Goal: Task Accomplishment & Management: Use online tool/utility

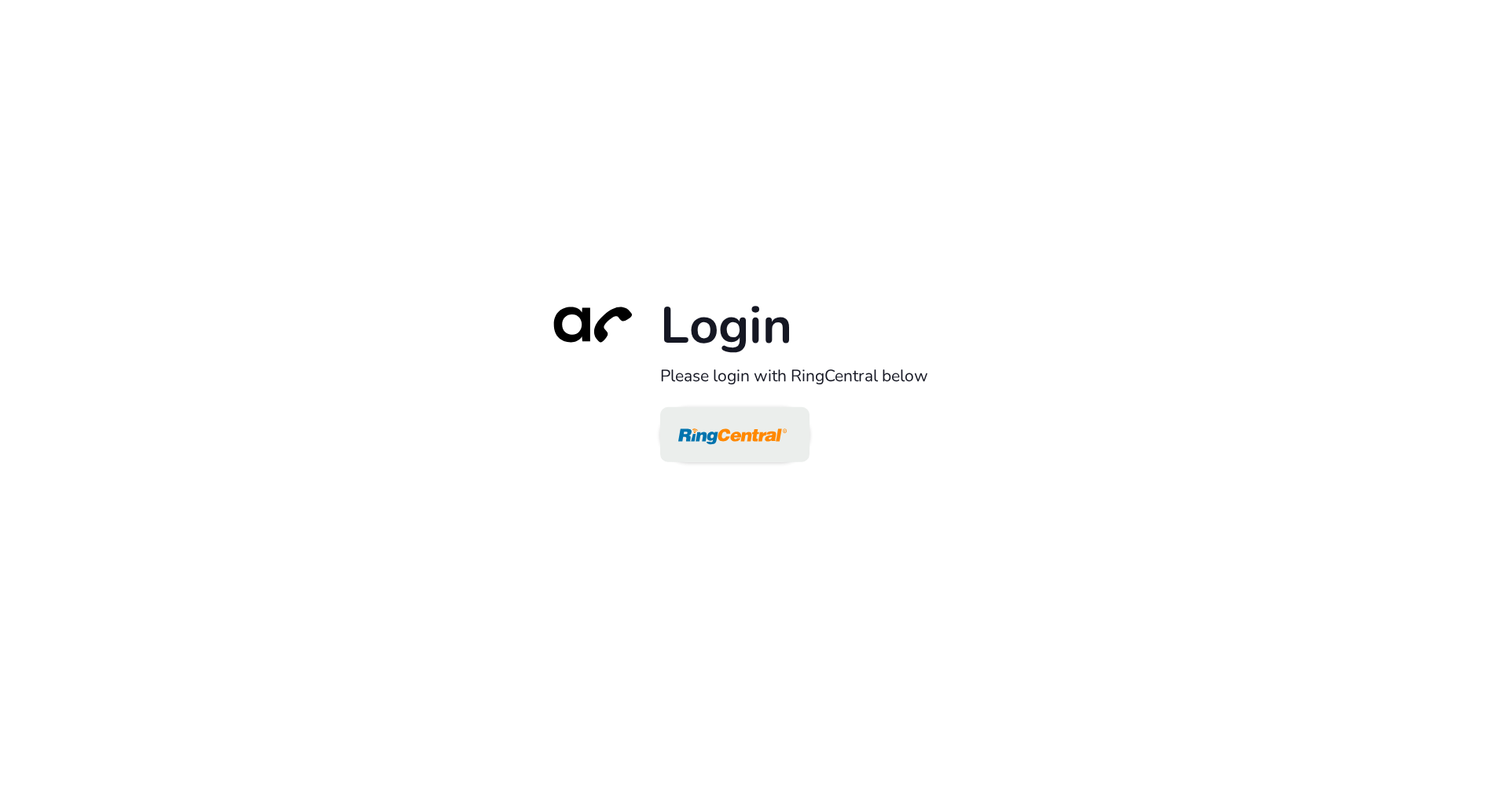
click at [722, 457] on img at bounding box center [733, 435] width 109 height 51
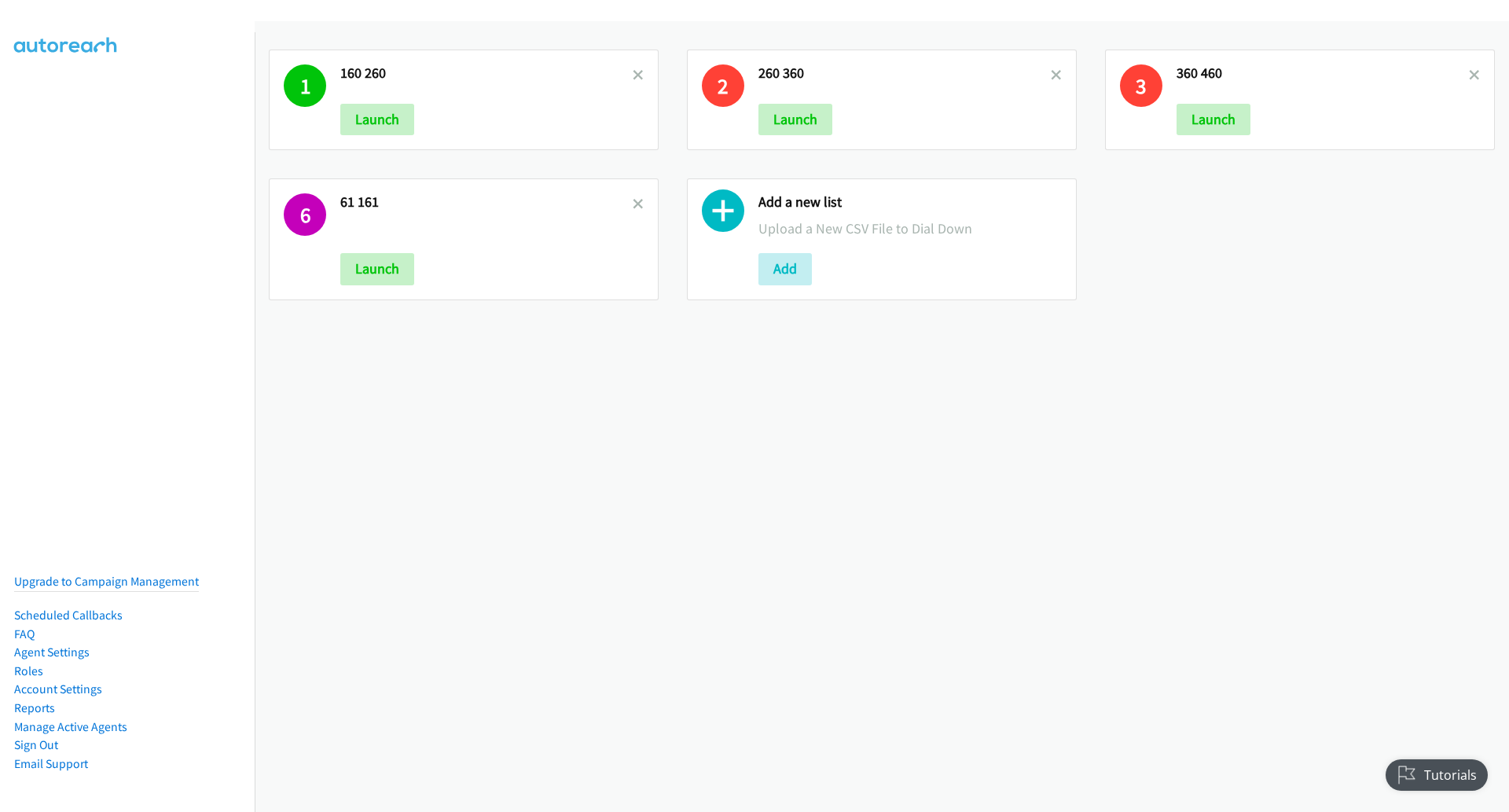
click at [1119, 265] on div "1 160 260 Launch 2 260 360 Launch 3 360 460 Launch 6 61 161 Launch Add a new li…" at bounding box center [882, 175] width 1255 height 279
click at [794, 277] on button "Add" at bounding box center [786, 269] width 53 height 31
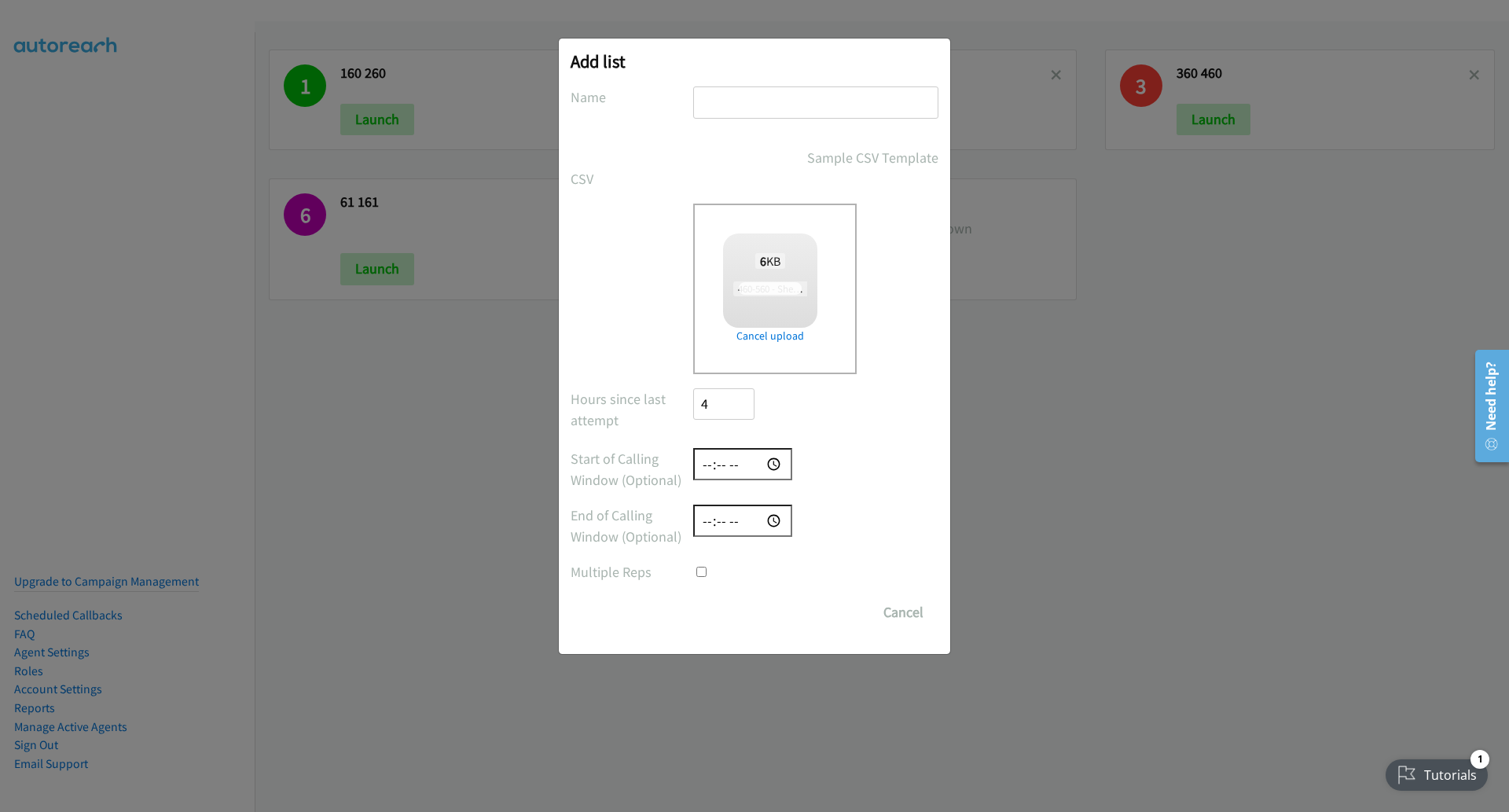
checkbox input "true"
click at [735, 103] on input "text" at bounding box center [816, 102] width 245 height 32
type input "460-560"
click at [881, 413] on div "Hours since last attempt 4" at bounding box center [755, 411] width 368 height 46
click at [745, 607] on input "Save List" at bounding box center [734, 612] width 83 height 31
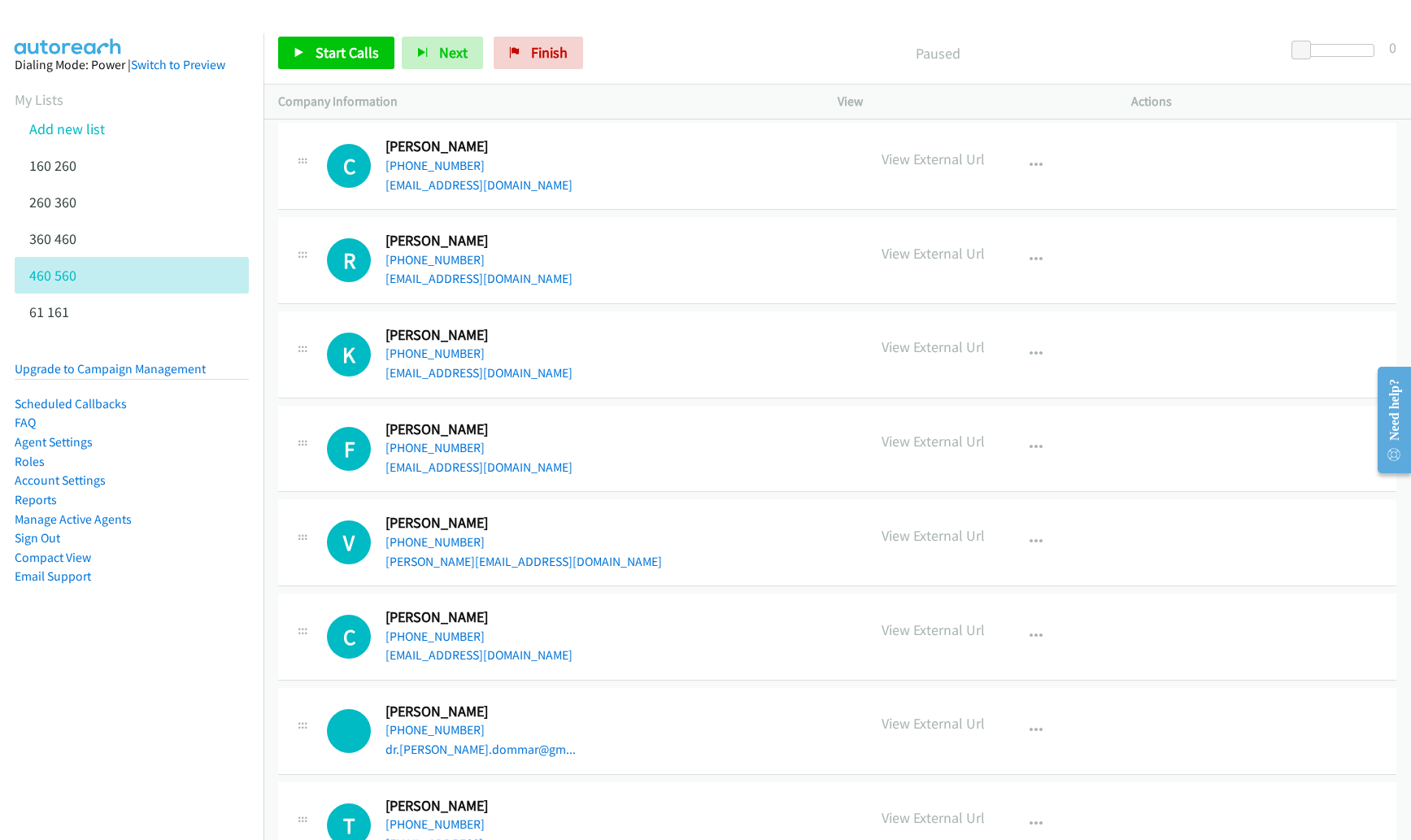
click at [623, 42] on p "Paused" at bounding box center [938, 53] width 665 height 22
click at [336, 59] on span "Start Calls" at bounding box center [347, 52] width 63 height 19
click at [407, 41] on button "Next" at bounding box center [416, 53] width 81 height 33
click at [397, 237] on h2 "Robert Remien" at bounding box center [476, 241] width 181 height 19
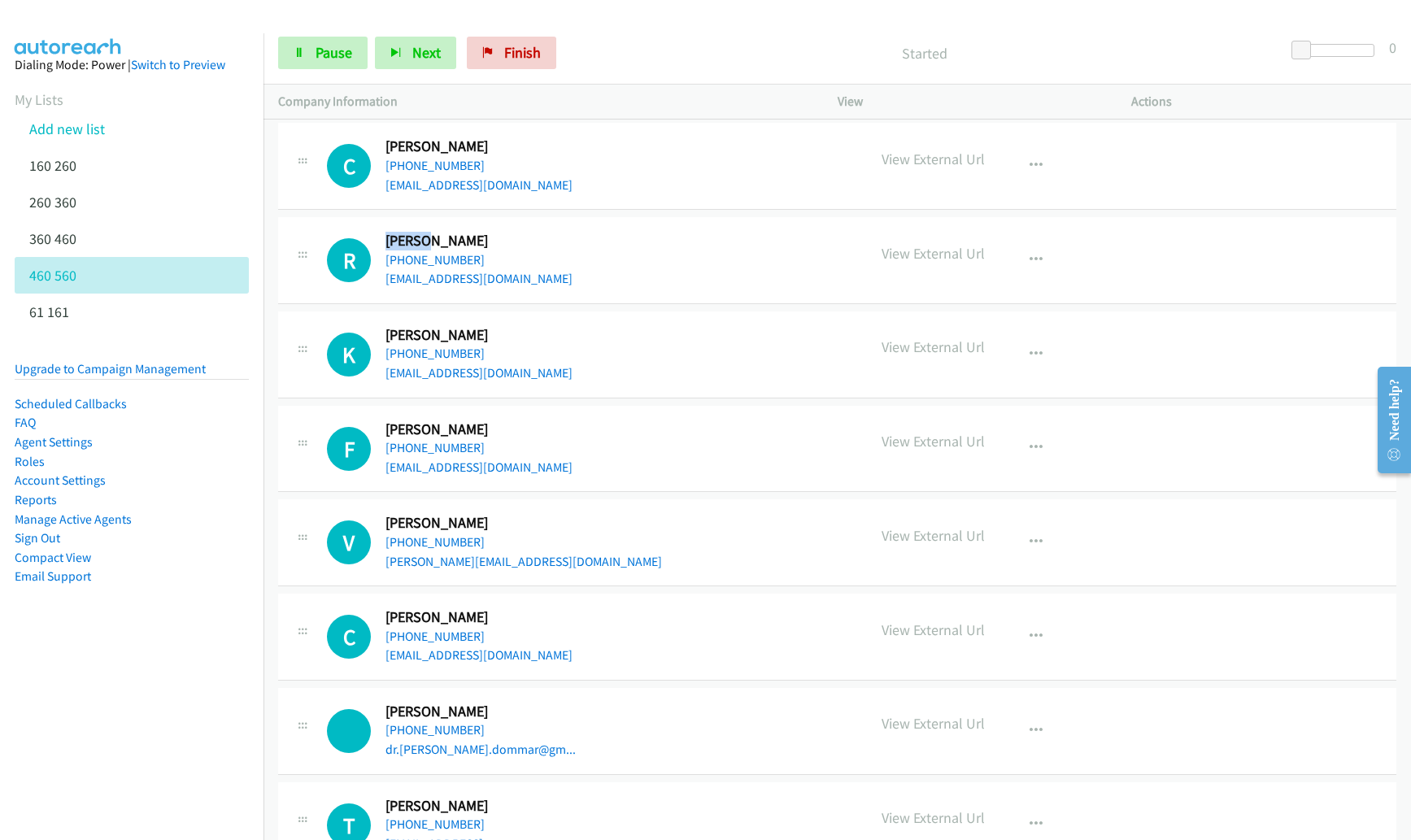
click at [397, 237] on h2 "Robert Remien" at bounding box center [476, 241] width 181 height 19
click at [395, 238] on h2 "Robert Remien" at bounding box center [476, 241] width 181 height 19
click at [391, 242] on h2 "Robert Remien" at bounding box center [476, 241] width 181 height 19
click at [381, 251] on div "R" at bounding box center [356, 260] width 59 height 44
drag, startPoint x: 264, startPoint y: 222, endPoint x: 278, endPoint y: 224, distance: 14.1
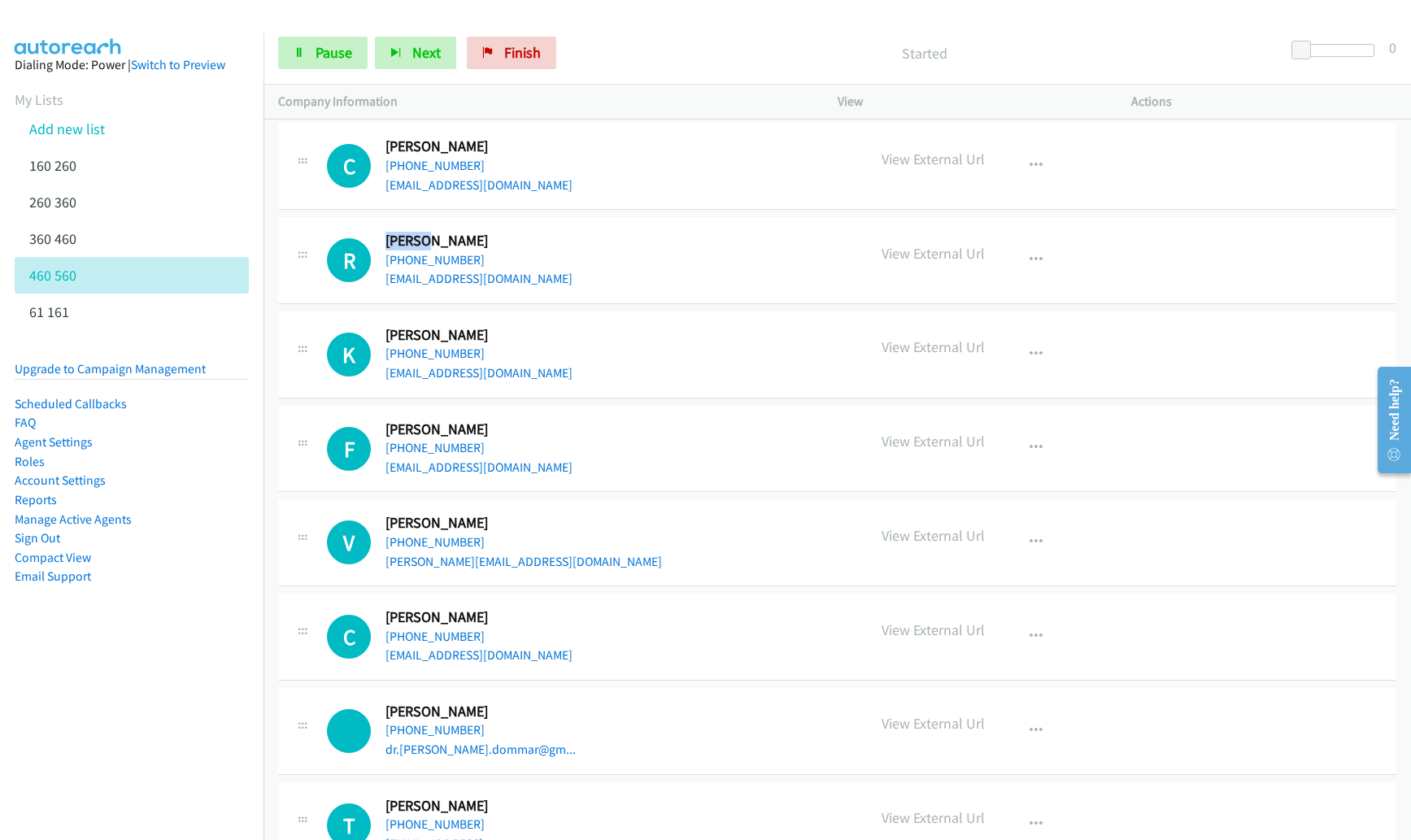
click at [264, 222] on td "R Callback Scheduled Robert Remien America/Los_Angeles +1 818-395-4648 billing.…" at bounding box center [837, 261] width 1148 height 94
click at [387, 233] on h2 "Robert Remien" at bounding box center [476, 241] width 181 height 19
click at [466, 240] on h2 "Robert Remien" at bounding box center [476, 241] width 181 height 19
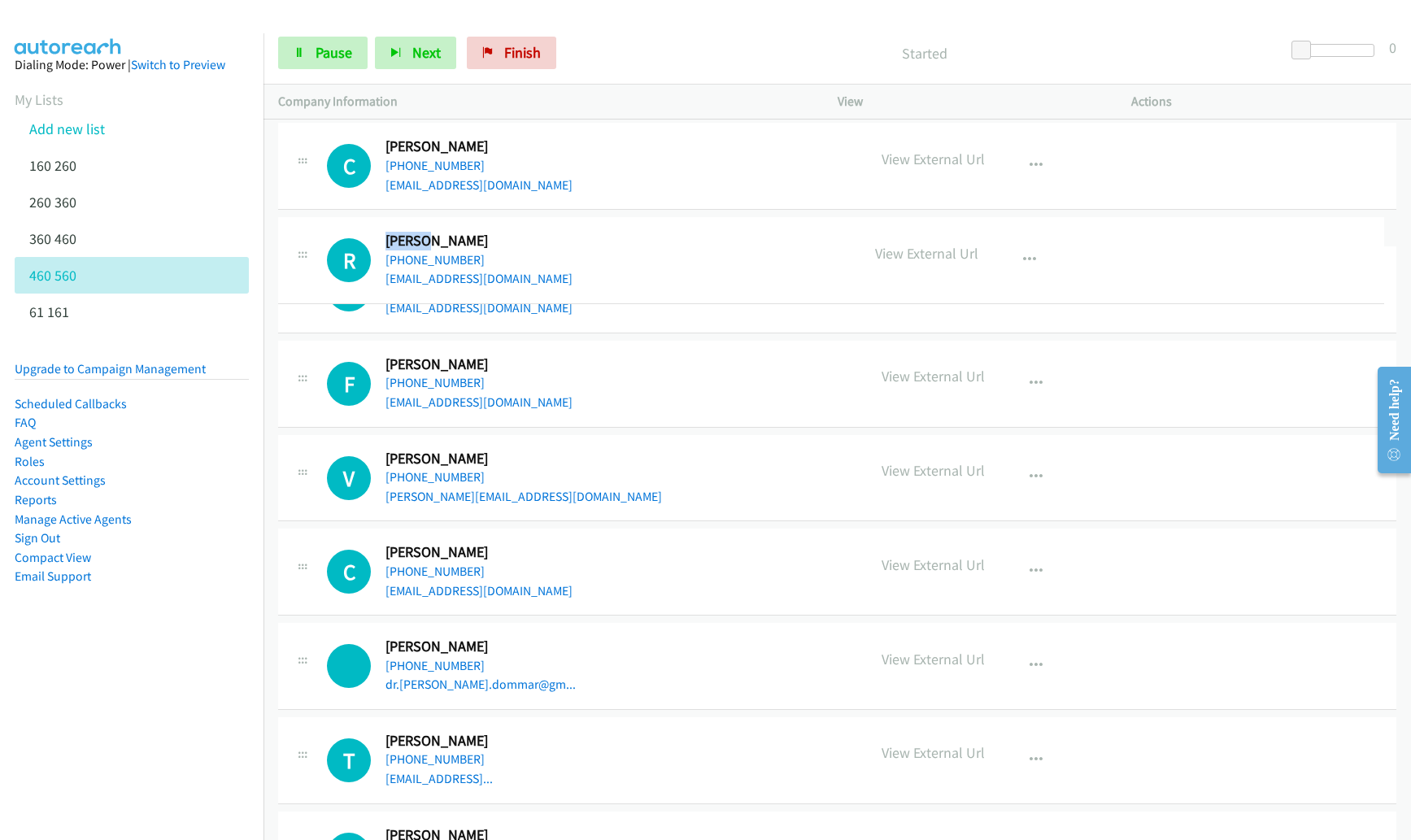
drag, startPoint x: 478, startPoint y: 241, endPoint x: 460, endPoint y: 241, distance: 18.0
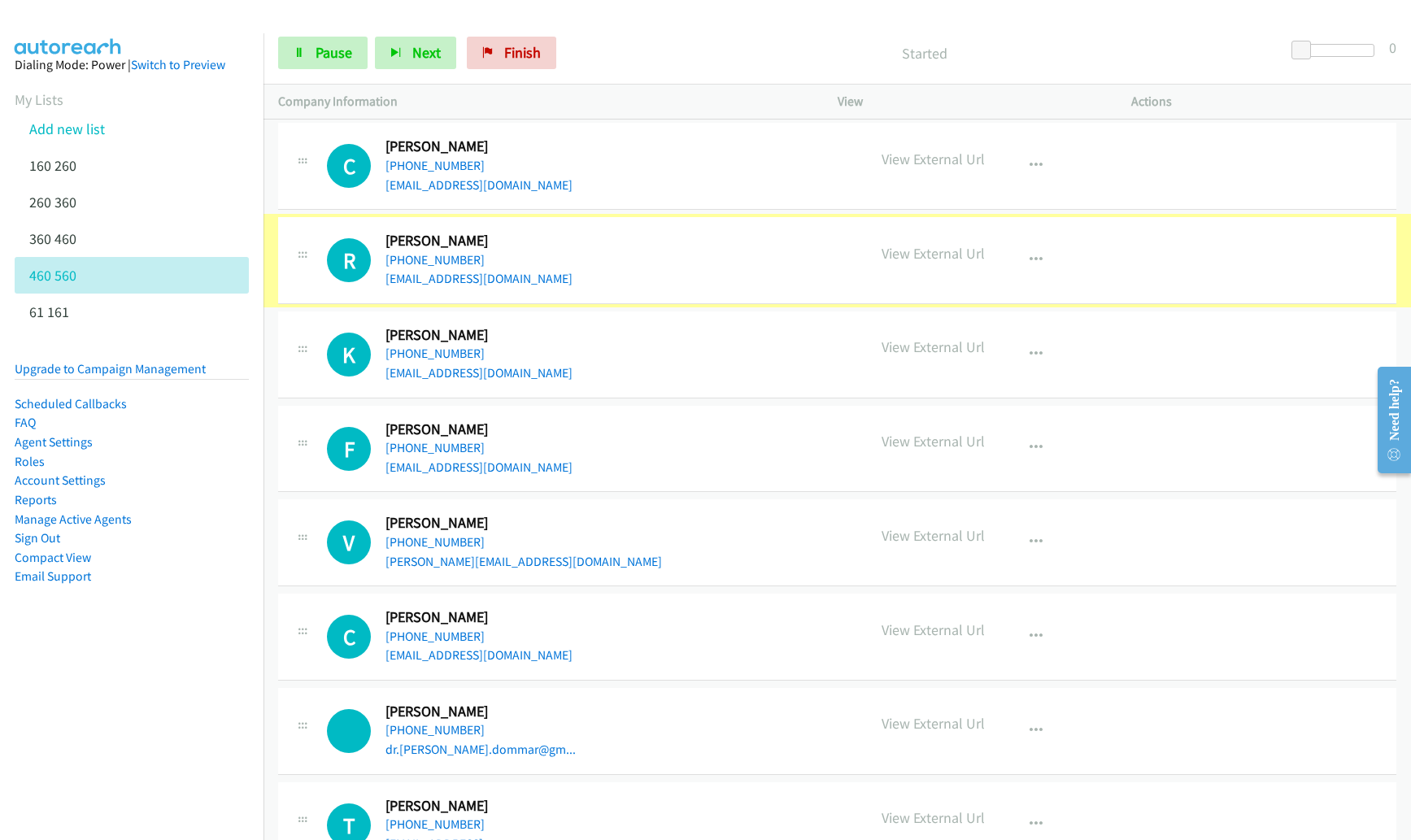
click at [460, 241] on h2 "Robert Remien" at bounding box center [476, 241] width 181 height 19
click at [477, 241] on h2 "Robert Remien" at bounding box center [476, 241] width 181 height 19
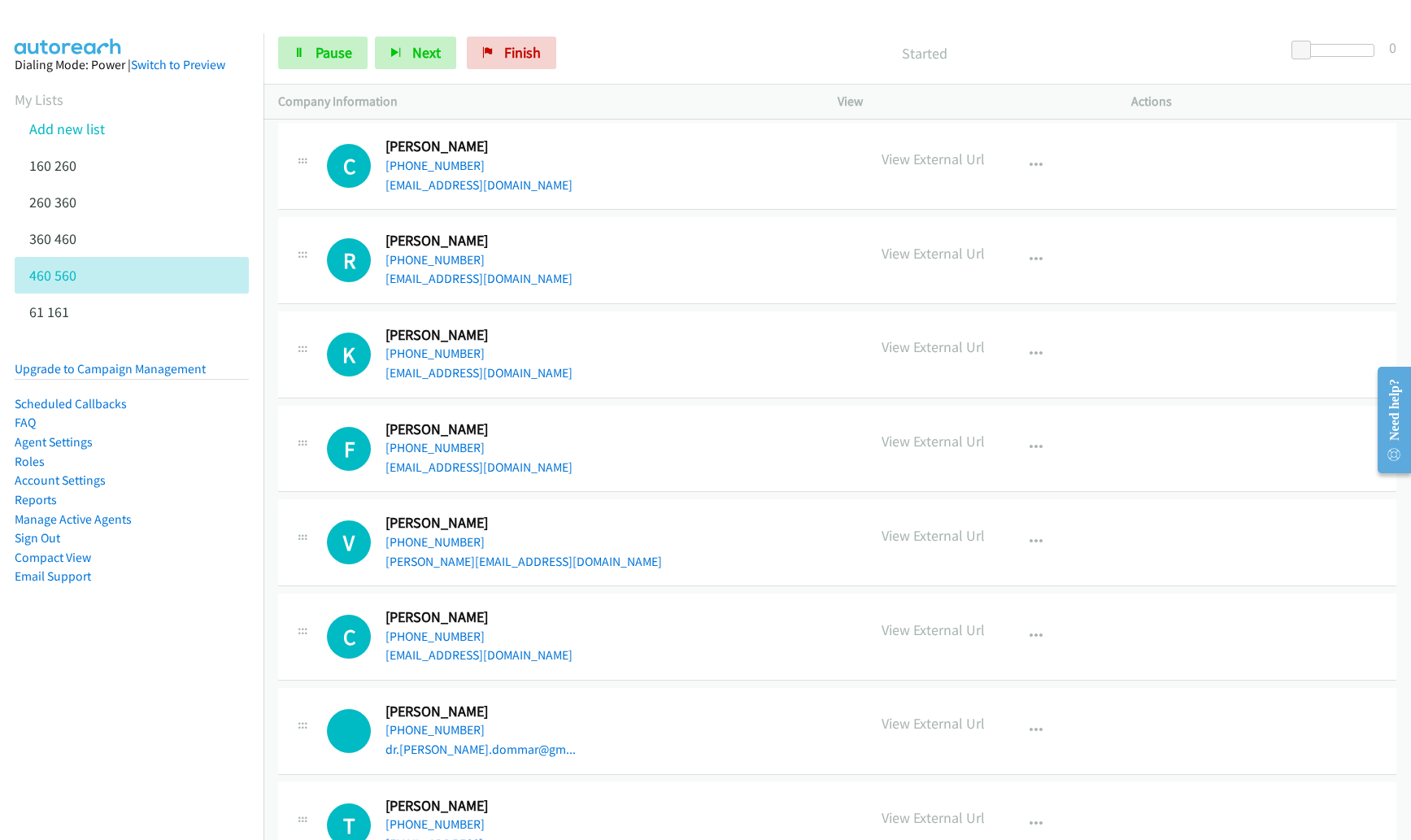
click at [473, 241] on h2 "Robert Remien" at bounding box center [476, 241] width 181 height 19
click at [473, 241] on h2 "Robert Remien" at bounding box center [476, 241] width 181 height 19
click at [1033, 258] on icon "button" at bounding box center [1036, 260] width 13 height 13
click at [931, 374] on link "Remove from list" at bounding box center [949, 367] width 216 height 33
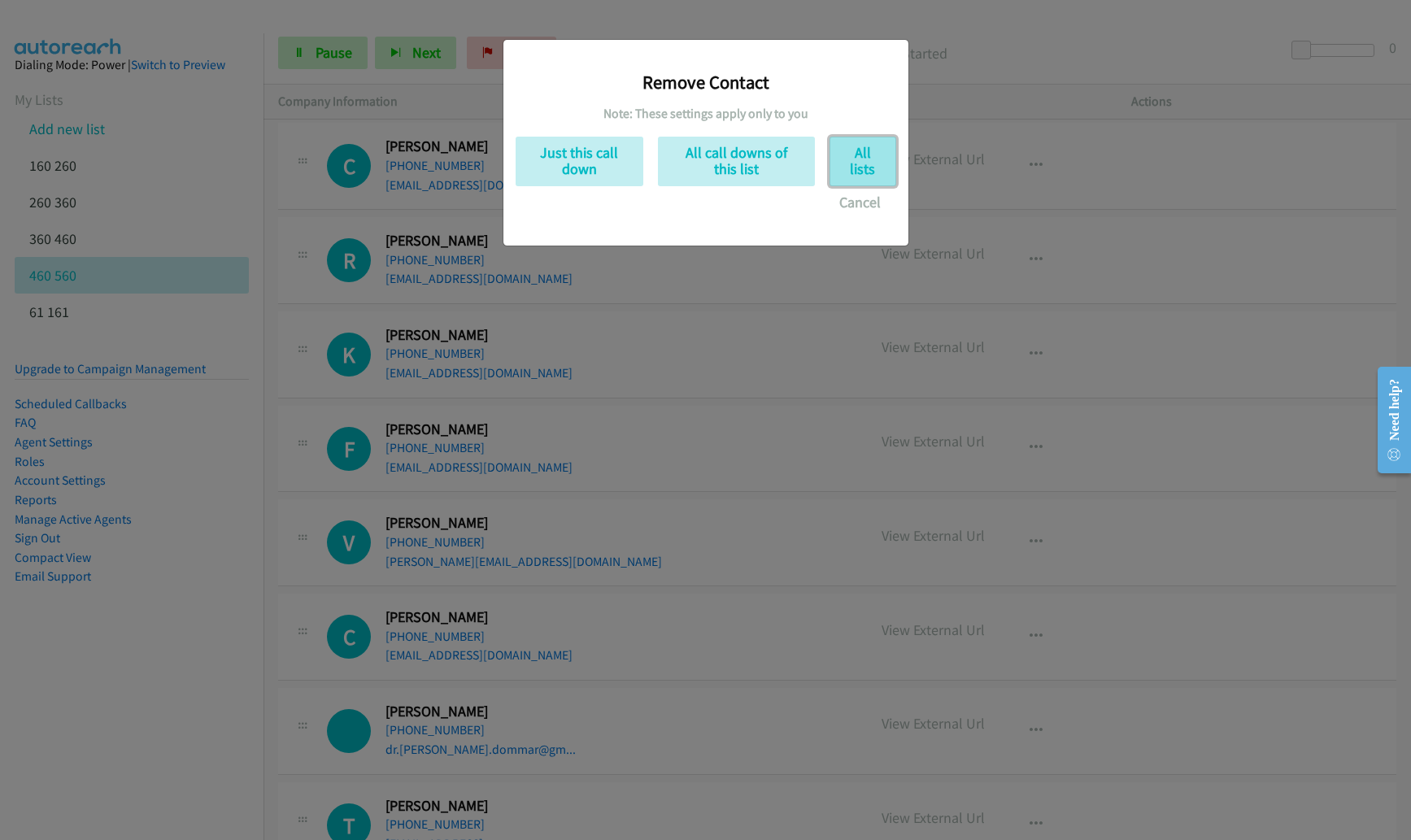
click at [873, 175] on button "All lists" at bounding box center [863, 161] width 67 height 50
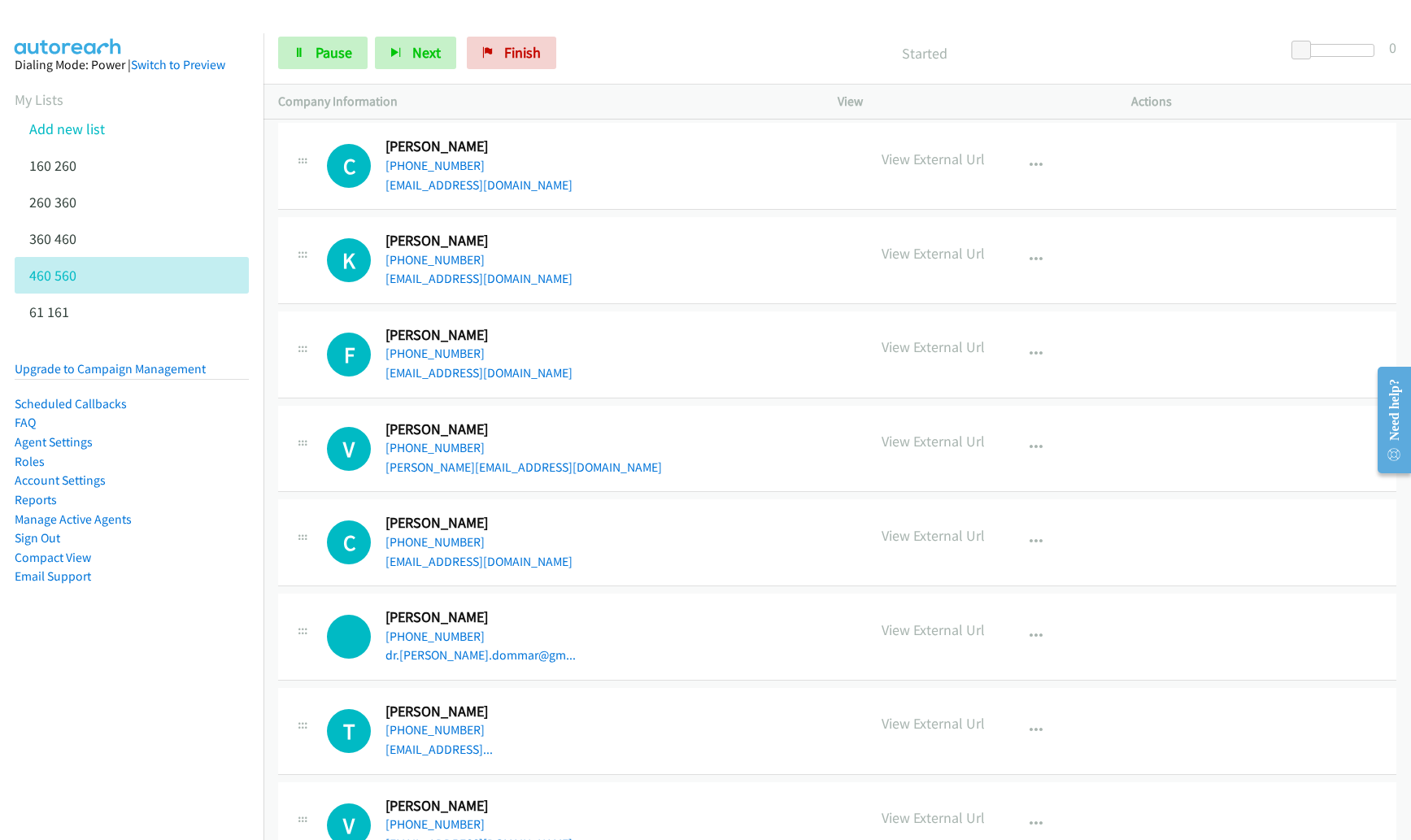
click at [525, 24] on div "Start Calls Pause Next Finish Started 0" at bounding box center [837, 53] width 1148 height 63
click at [407, 52] on button "Next" at bounding box center [416, 53] width 81 height 33
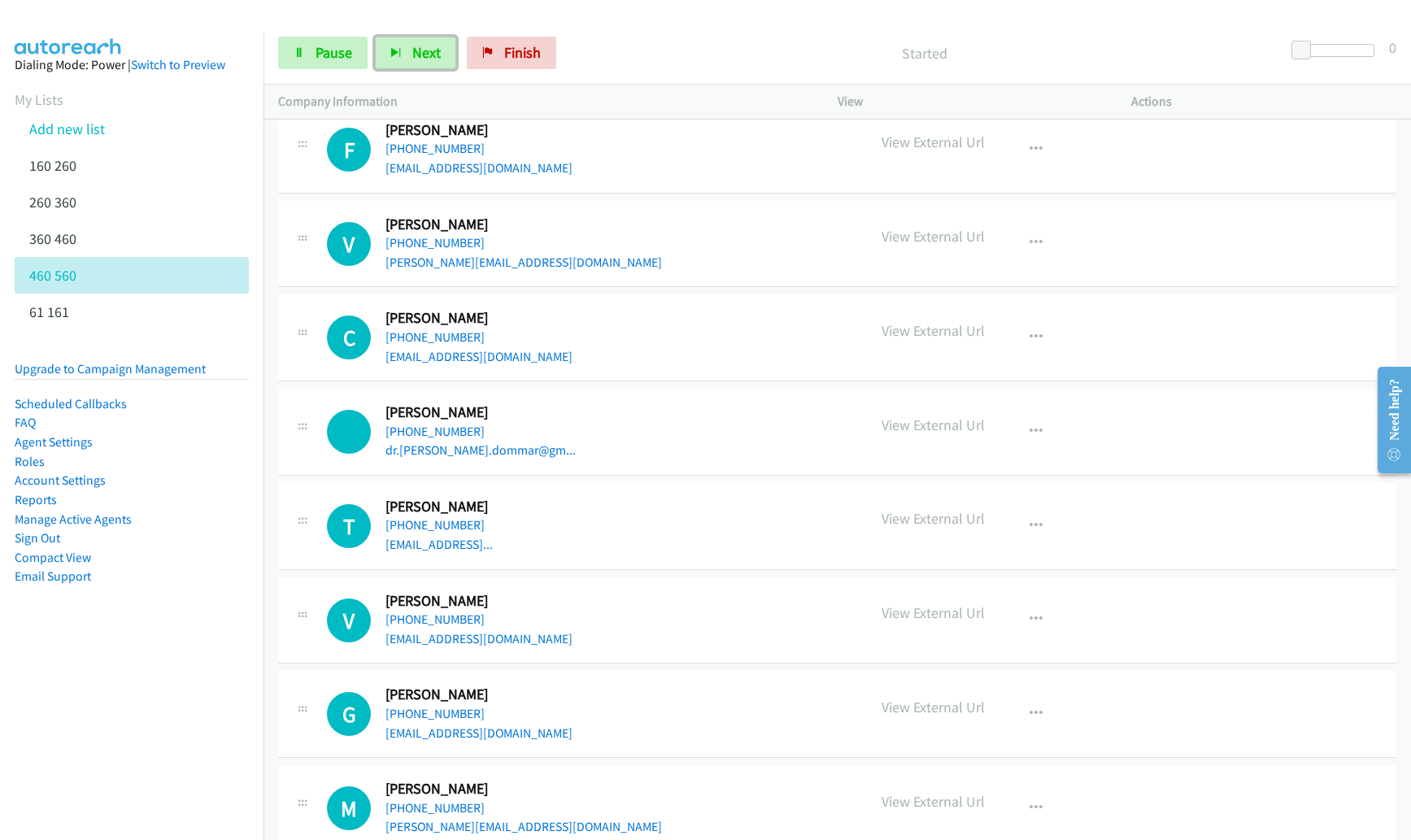
scroll to position [190, 0]
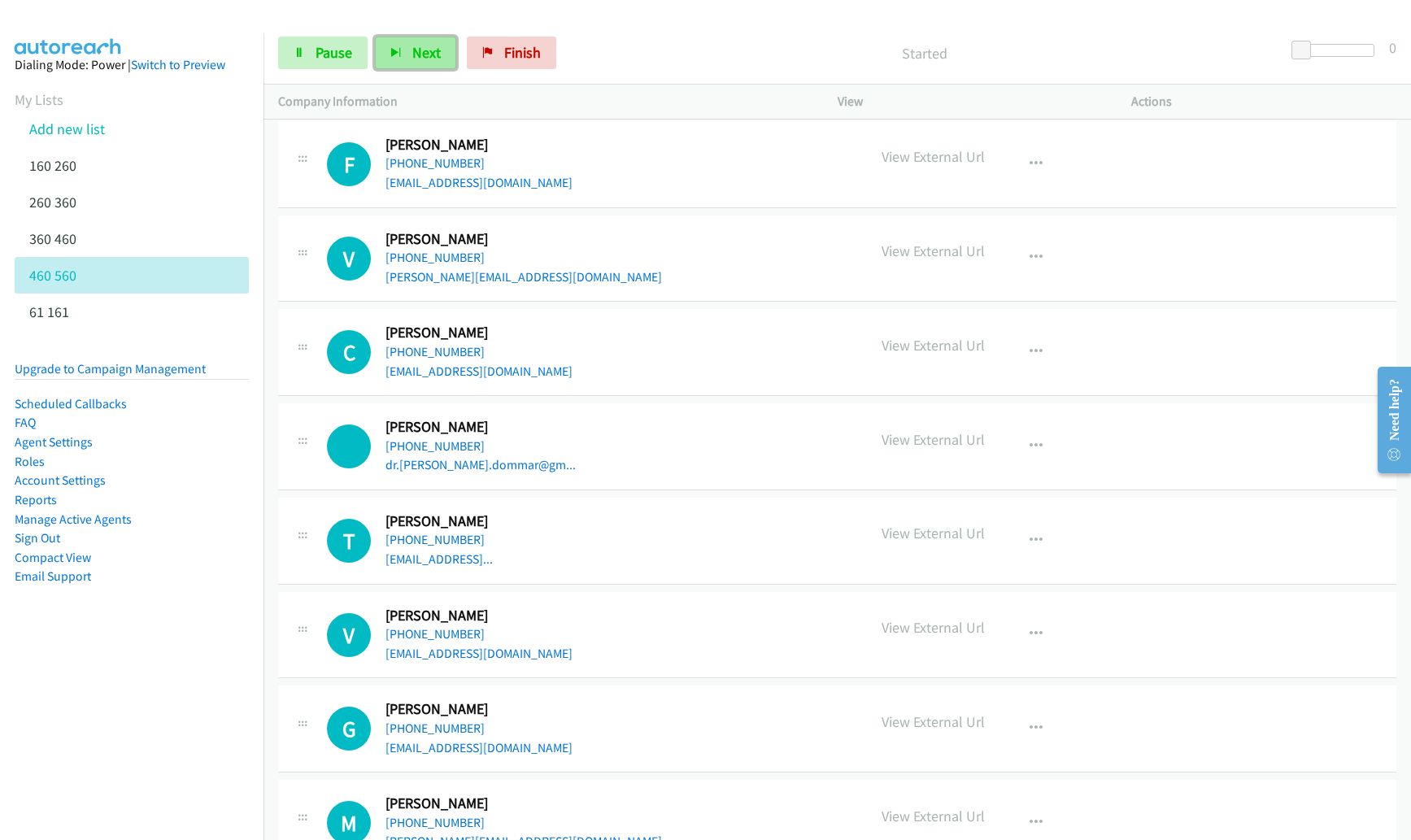
click at [394, 59] on button "Next" at bounding box center [416, 53] width 81 height 33
click at [1039, 159] on button "button" at bounding box center [1036, 164] width 44 height 33
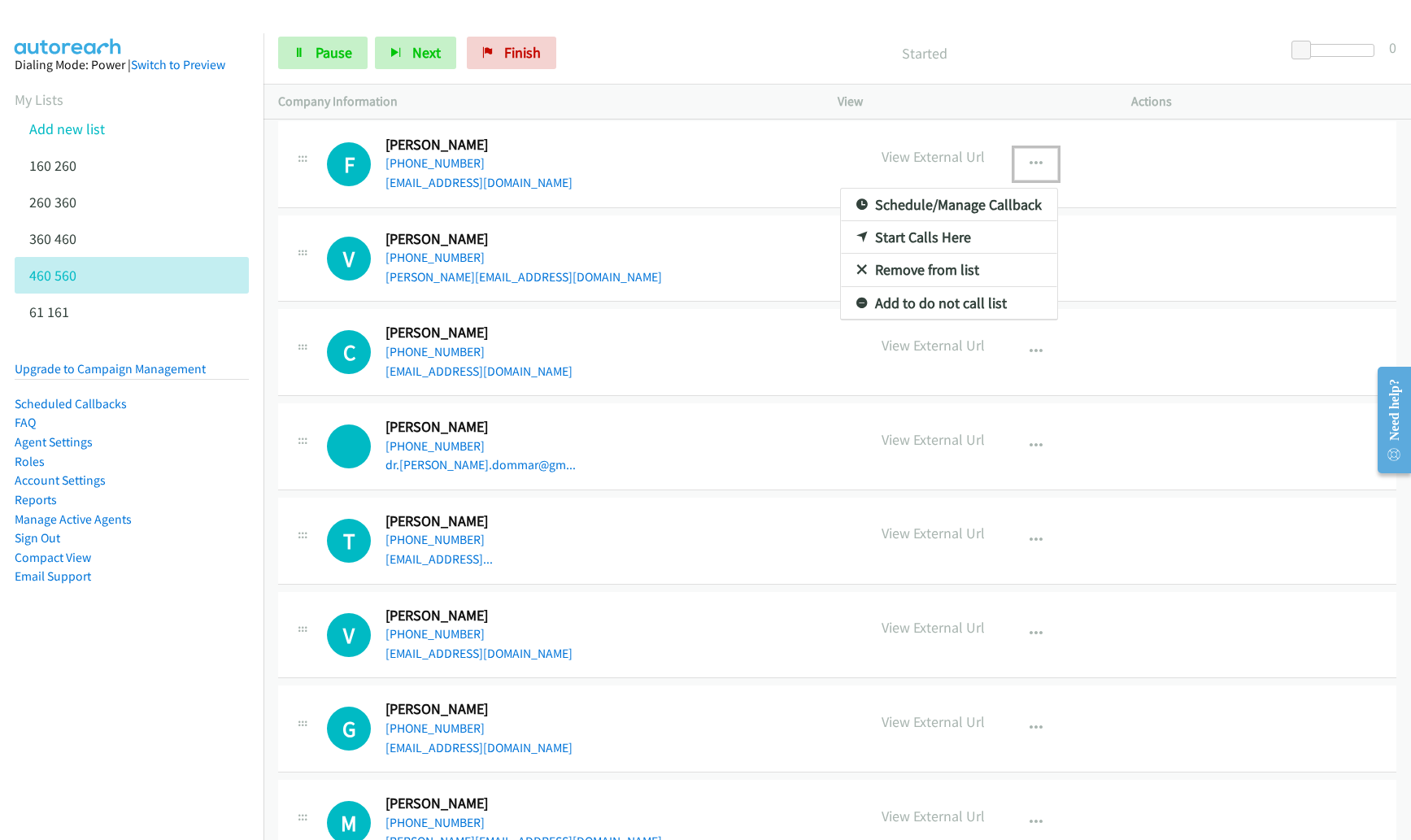
click at [917, 266] on link "Remove from list" at bounding box center [949, 270] width 216 height 33
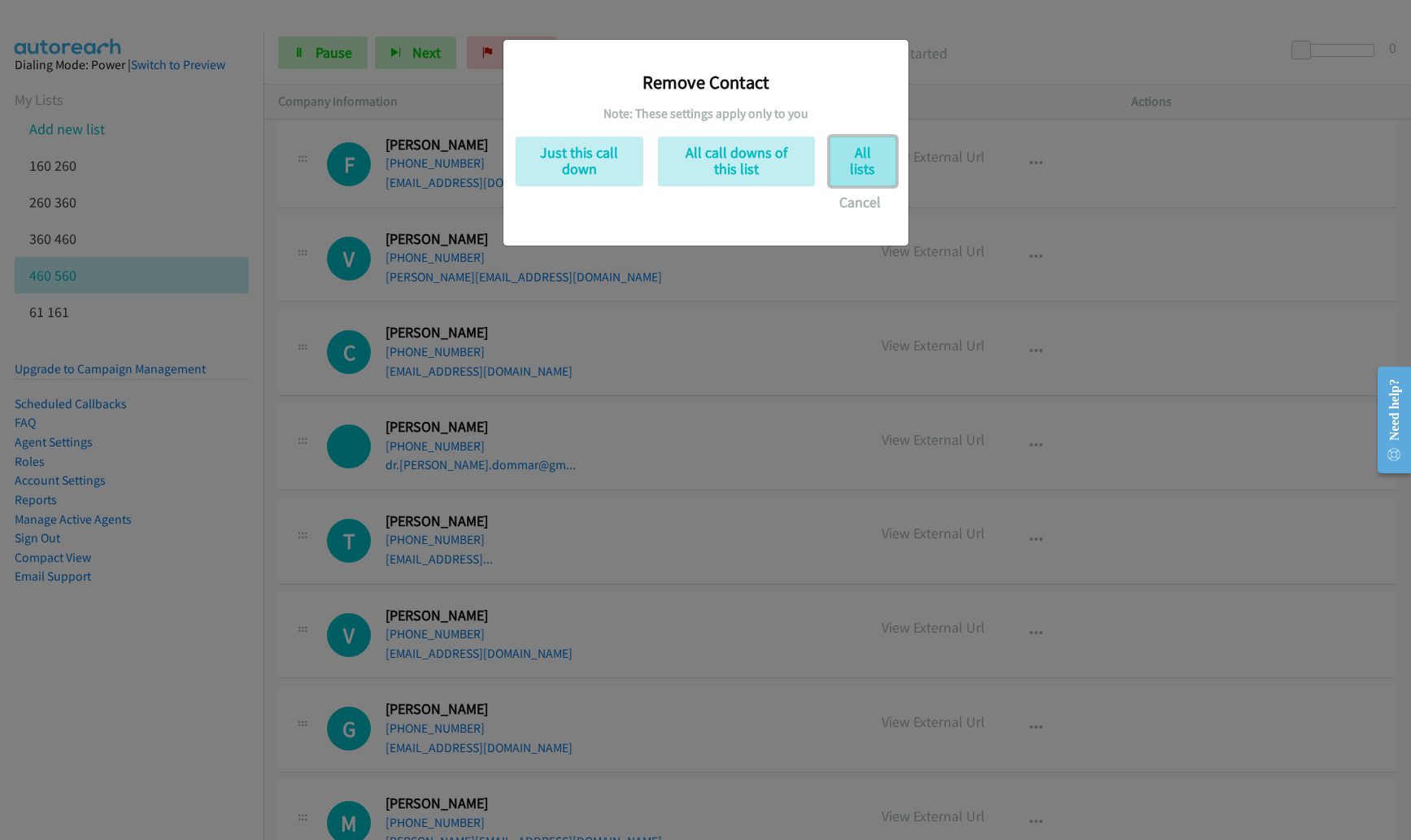
click at [840, 146] on button "All lists" at bounding box center [863, 161] width 67 height 50
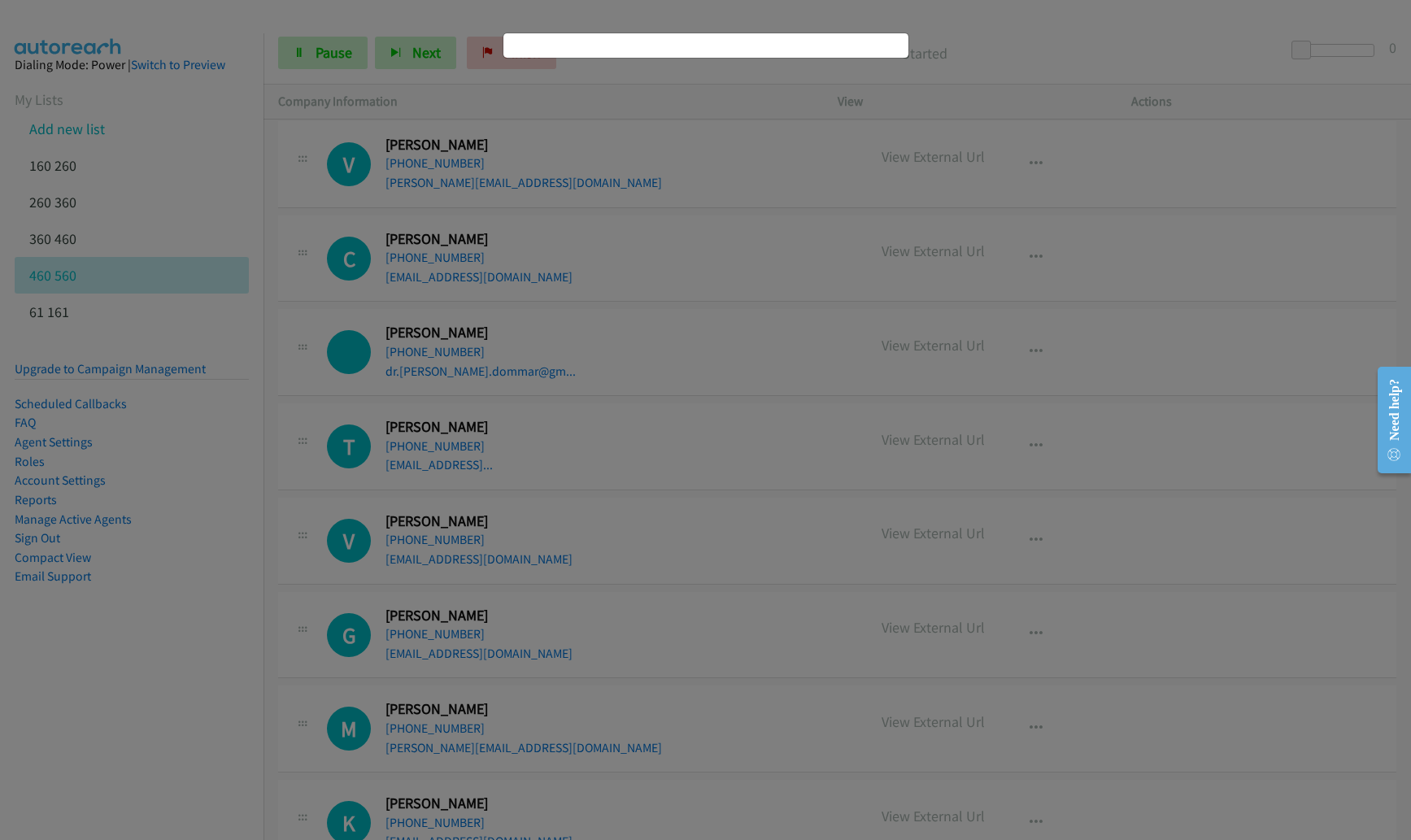
scroll to position [96, 0]
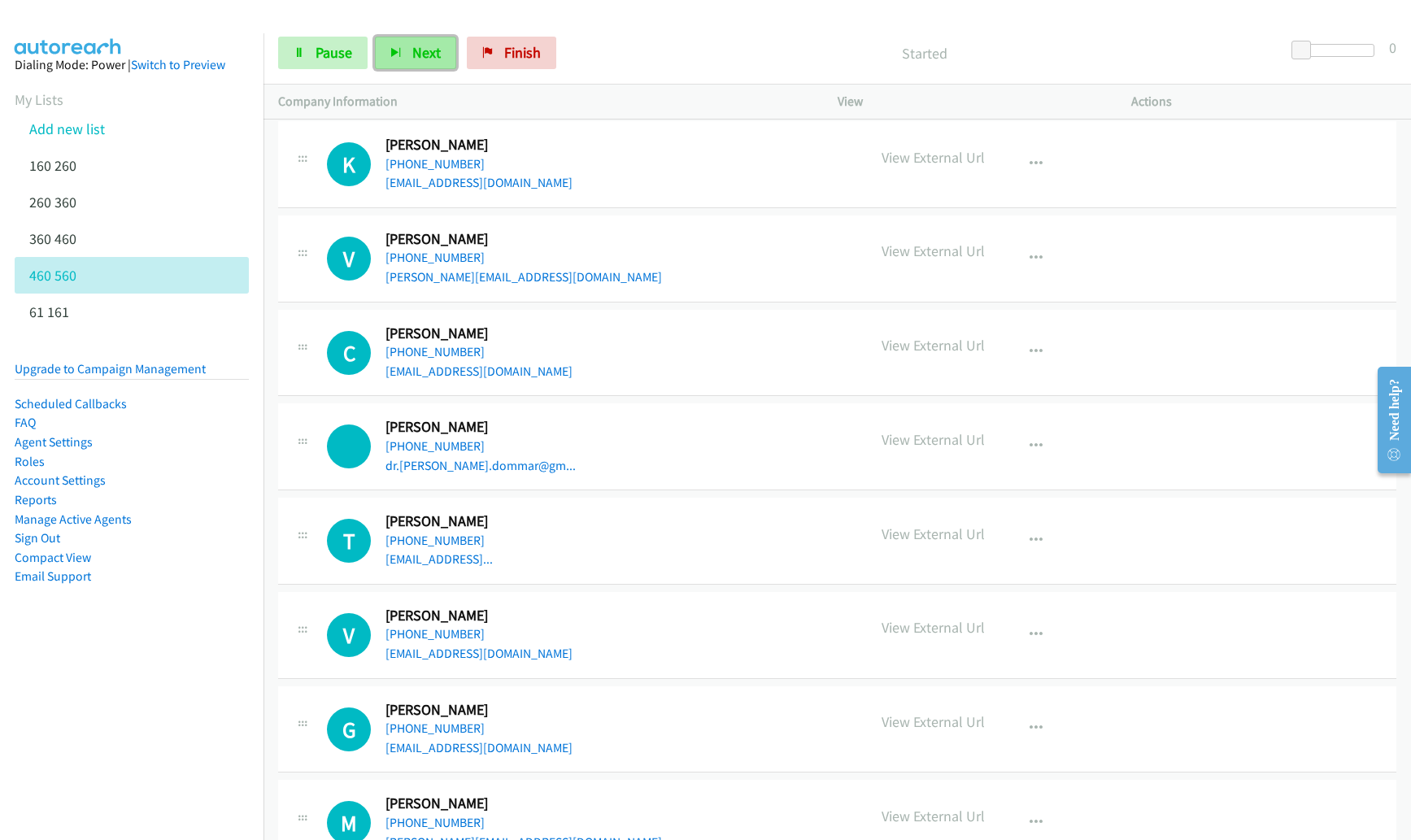
click at [395, 61] on button "Next" at bounding box center [416, 53] width 81 height 33
click at [407, 45] on button "Next" at bounding box center [416, 53] width 81 height 33
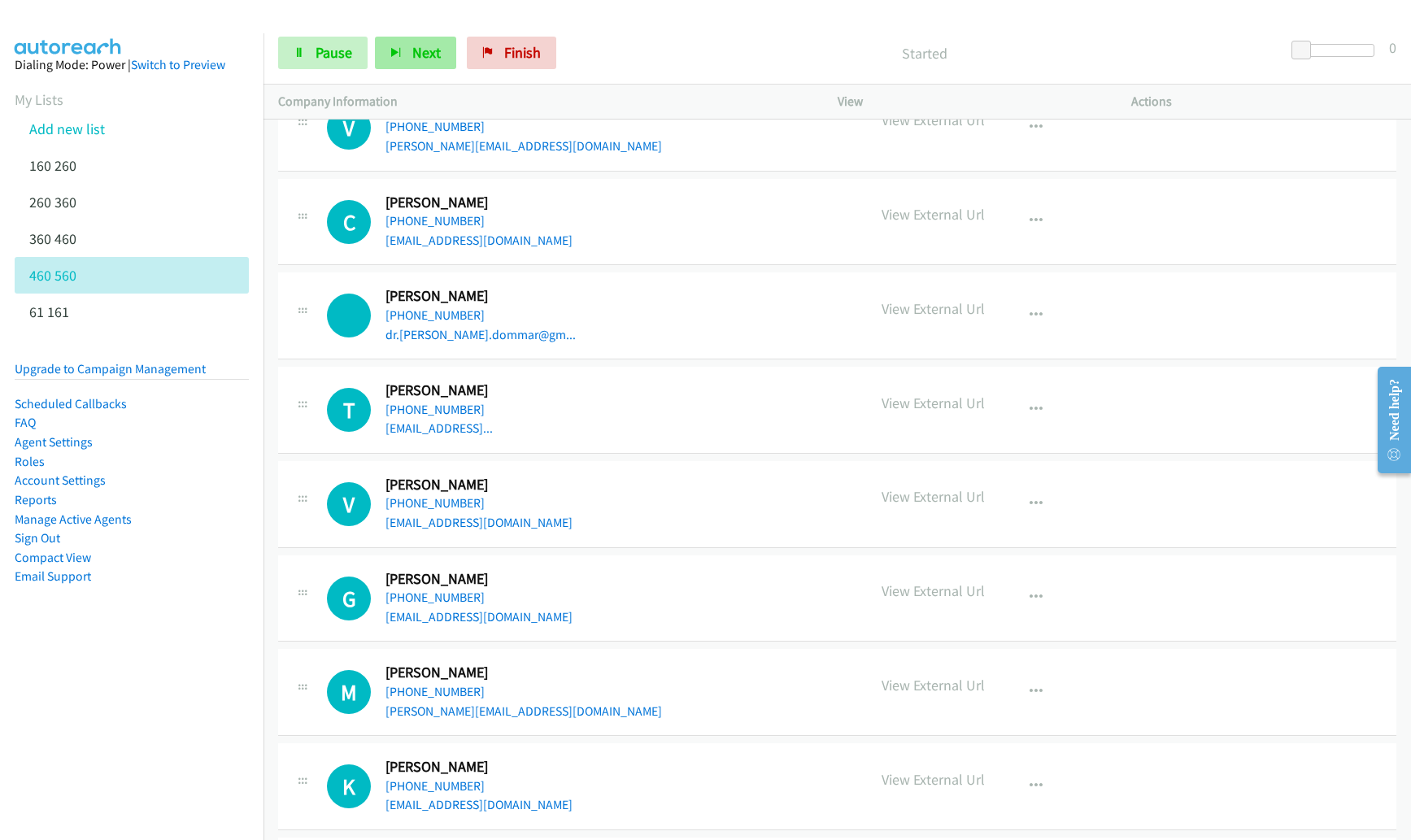
scroll to position [265, 0]
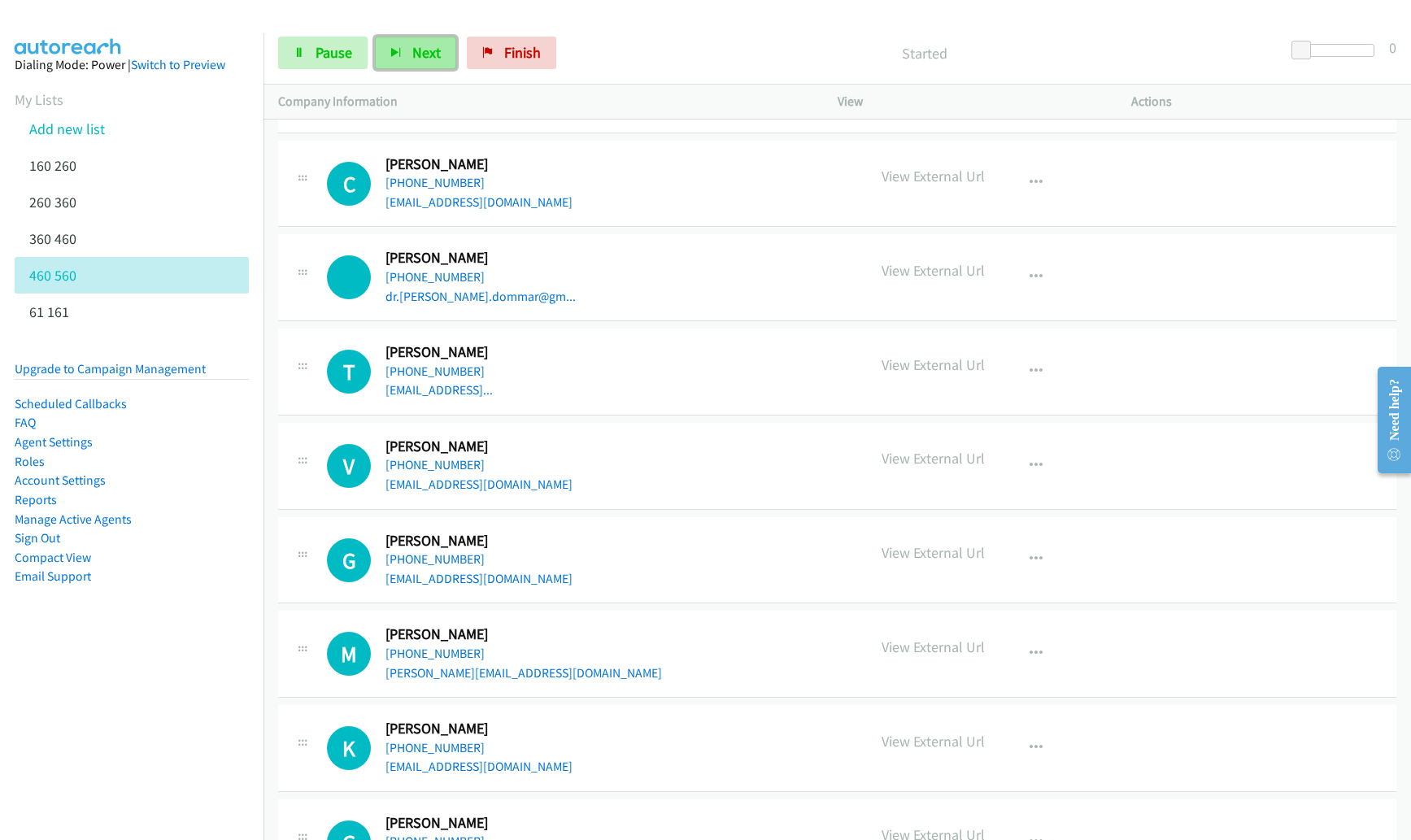
click at [430, 45] on span "Next" at bounding box center [426, 52] width 28 height 19
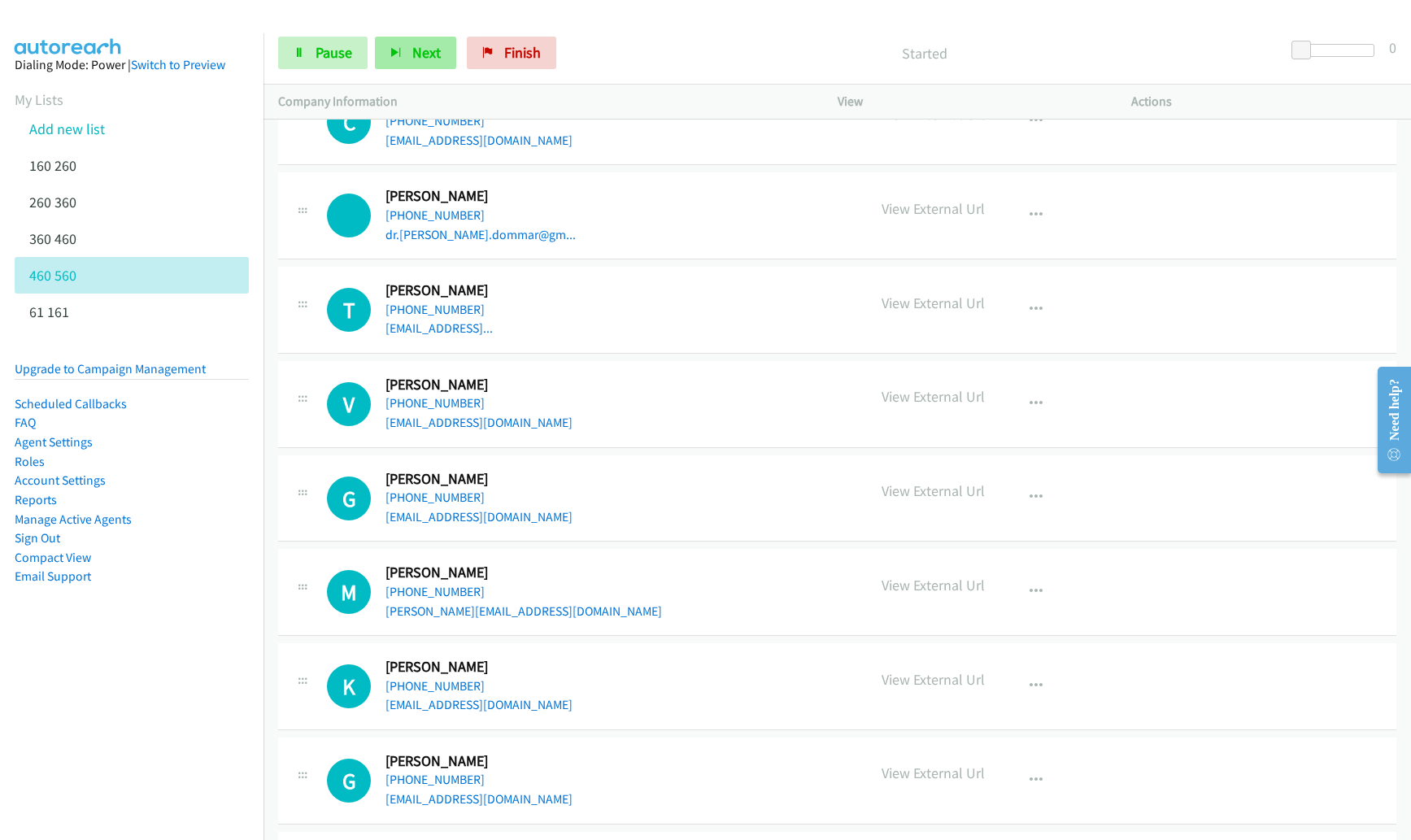
scroll to position [353, 0]
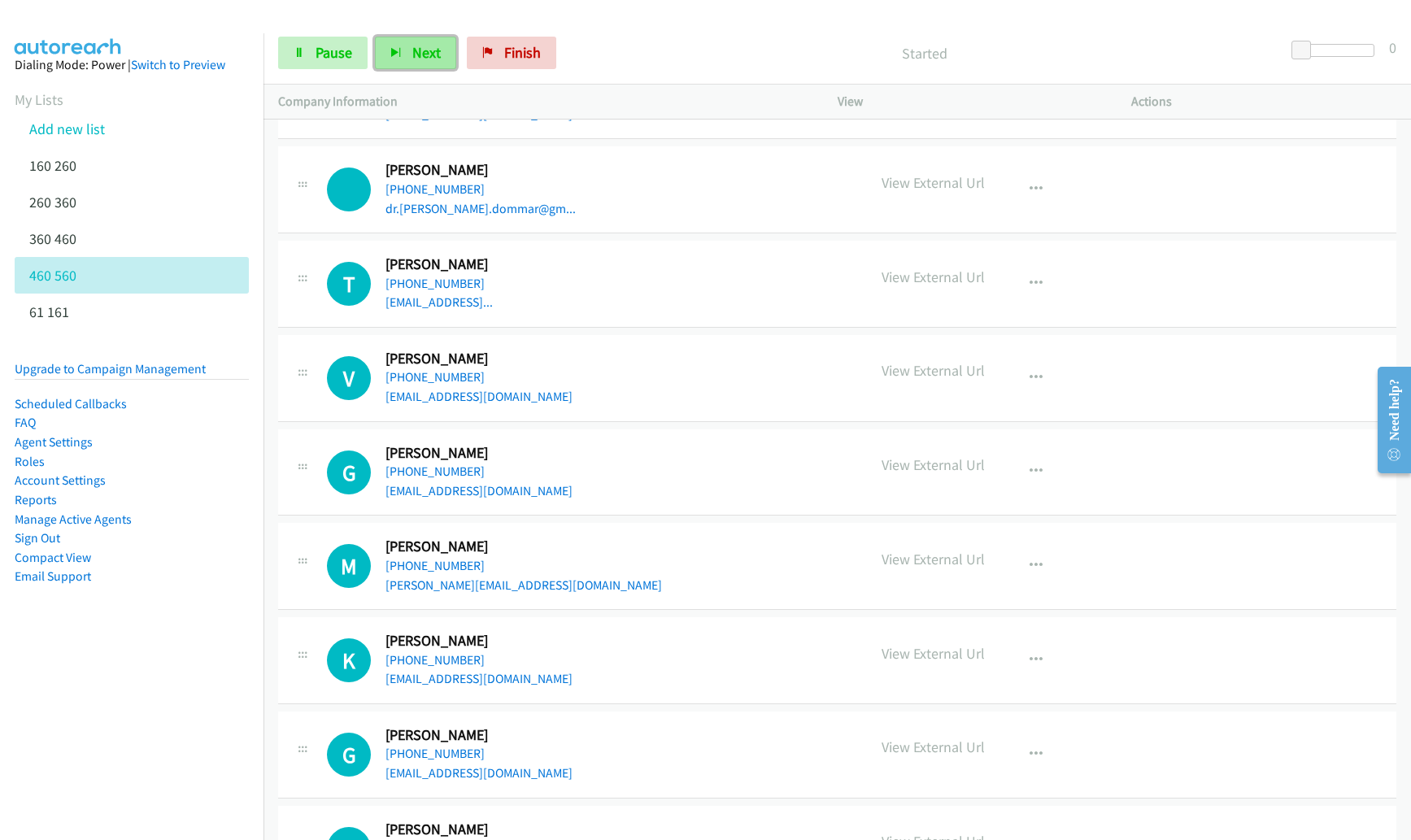
click at [423, 67] on button "Next" at bounding box center [416, 53] width 81 height 33
click at [434, 46] on span "Next" at bounding box center [426, 52] width 28 height 19
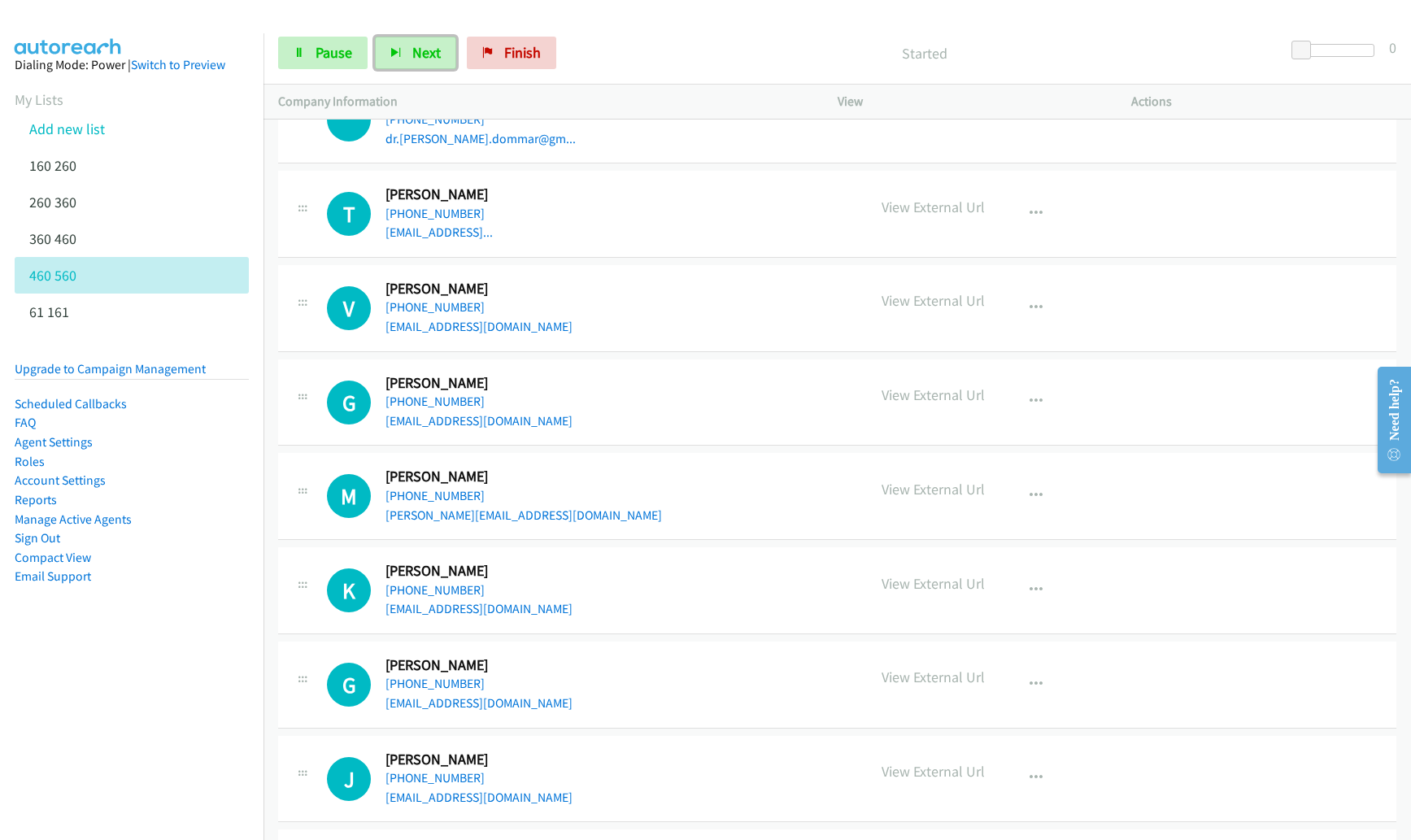
scroll to position [556, 0]
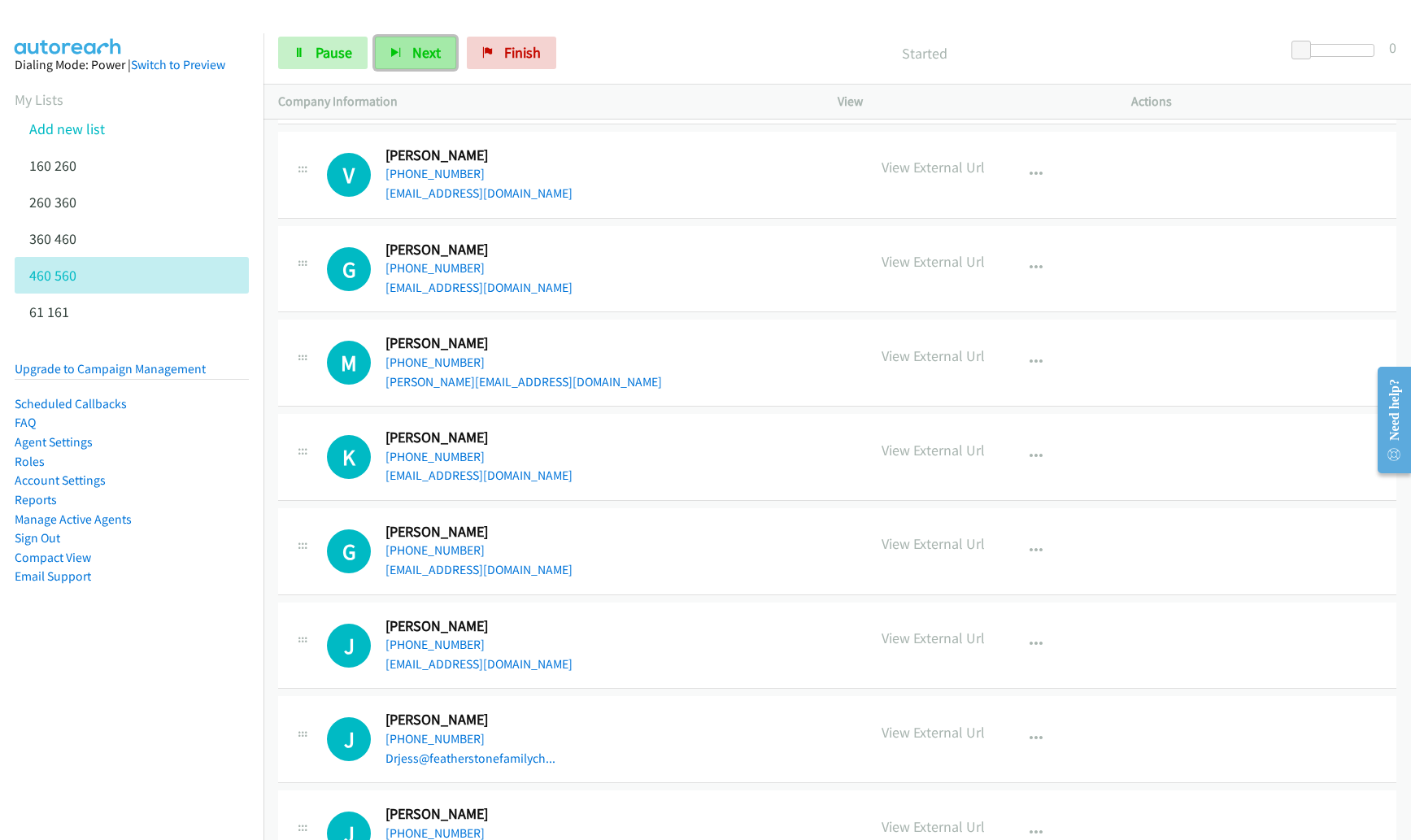
click at [416, 53] on span "Next" at bounding box center [426, 52] width 28 height 19
click at [1035, 266] on button "button" at bounding box center [1036, 268] width 44 height 33
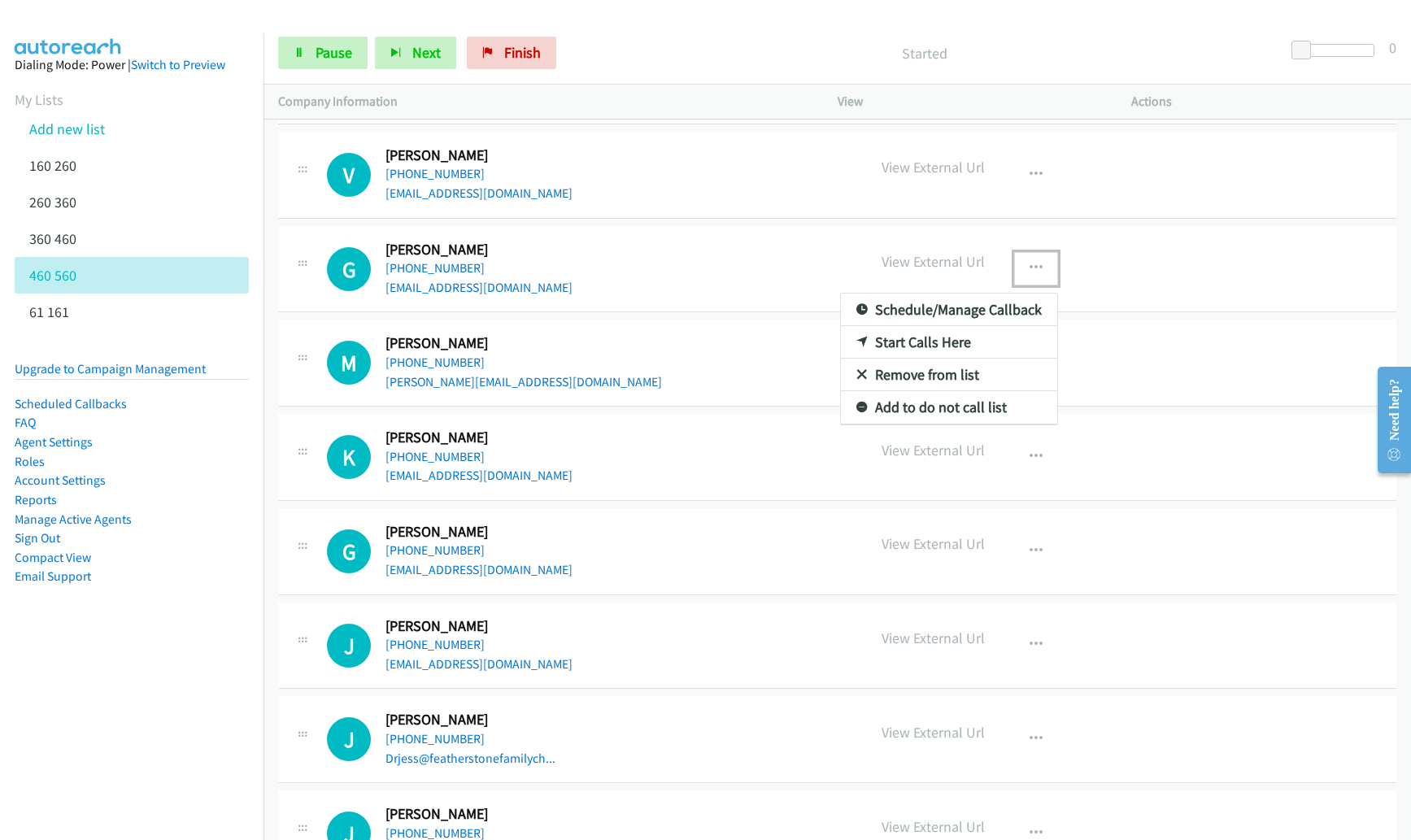
click at [950, 375] on link "Remove from list" at bounding box center [949, 375] width 216 height 33
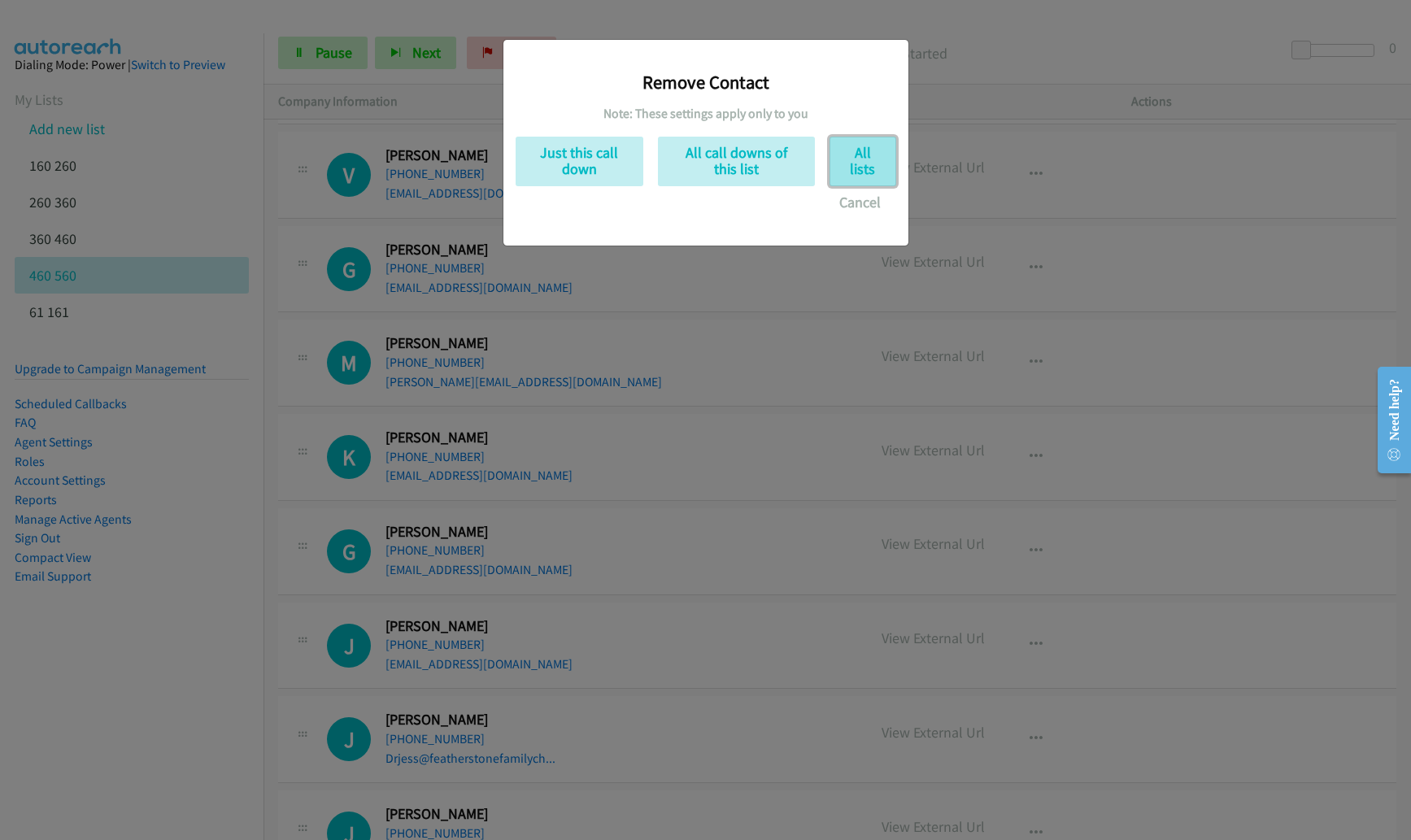
click at [871, 146] on button "All lists" at bounding box center [863, 161] width 67 height 50
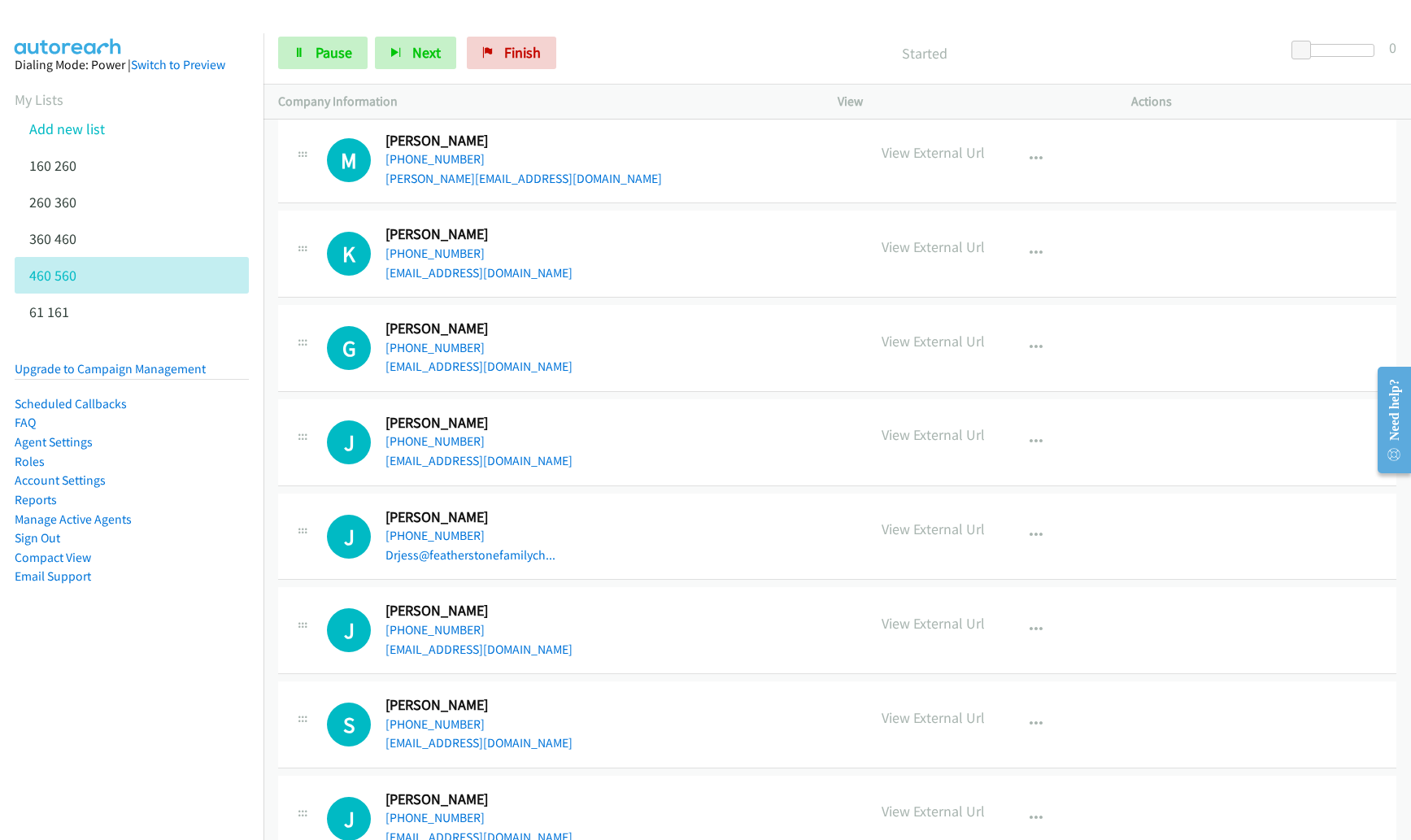
scroll to position [676, 0]
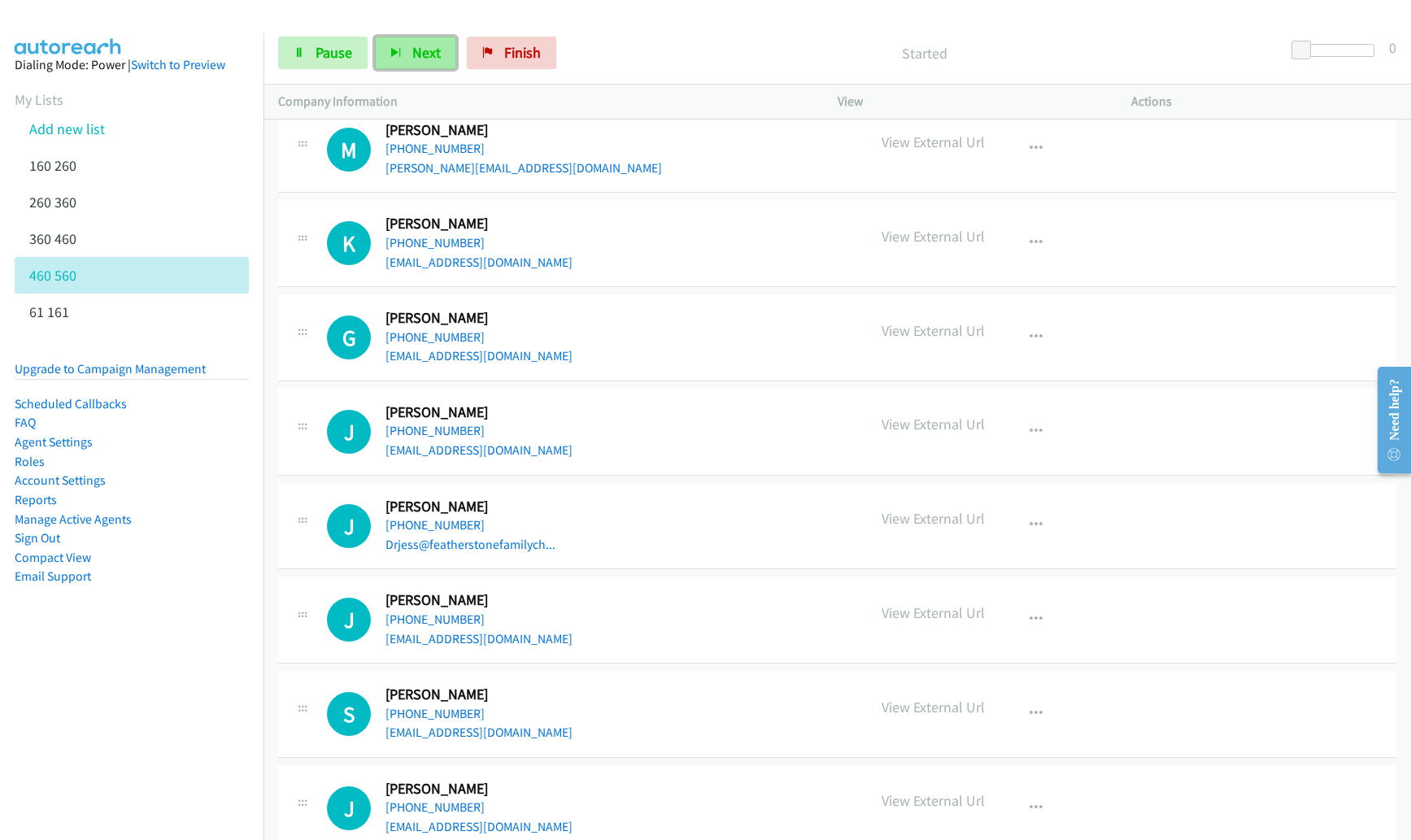
click at [405, 51] on button "Next" at bounding box center [416, 53] width 81 height 33
click at [390, 56] on button "Next" at bounding box center [416, 53] width 81 height 33
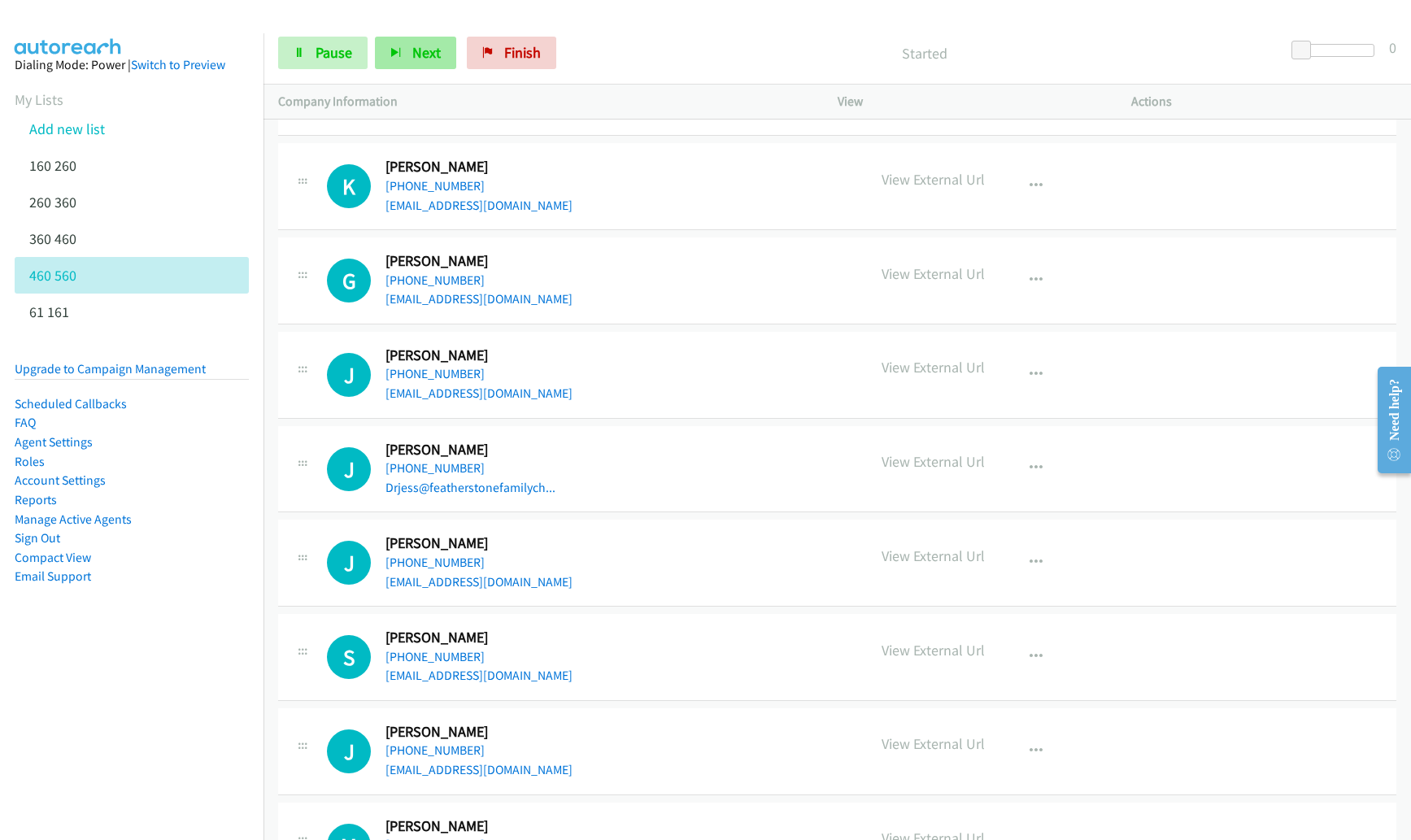
scroll to position [733, 0]
click at [425, 51] on span "Next" at bounding box center [426, 52] width 28 height 19
click at [1030, 276] on icon "button" at bounding box center [1036, 280] width 13 height 13
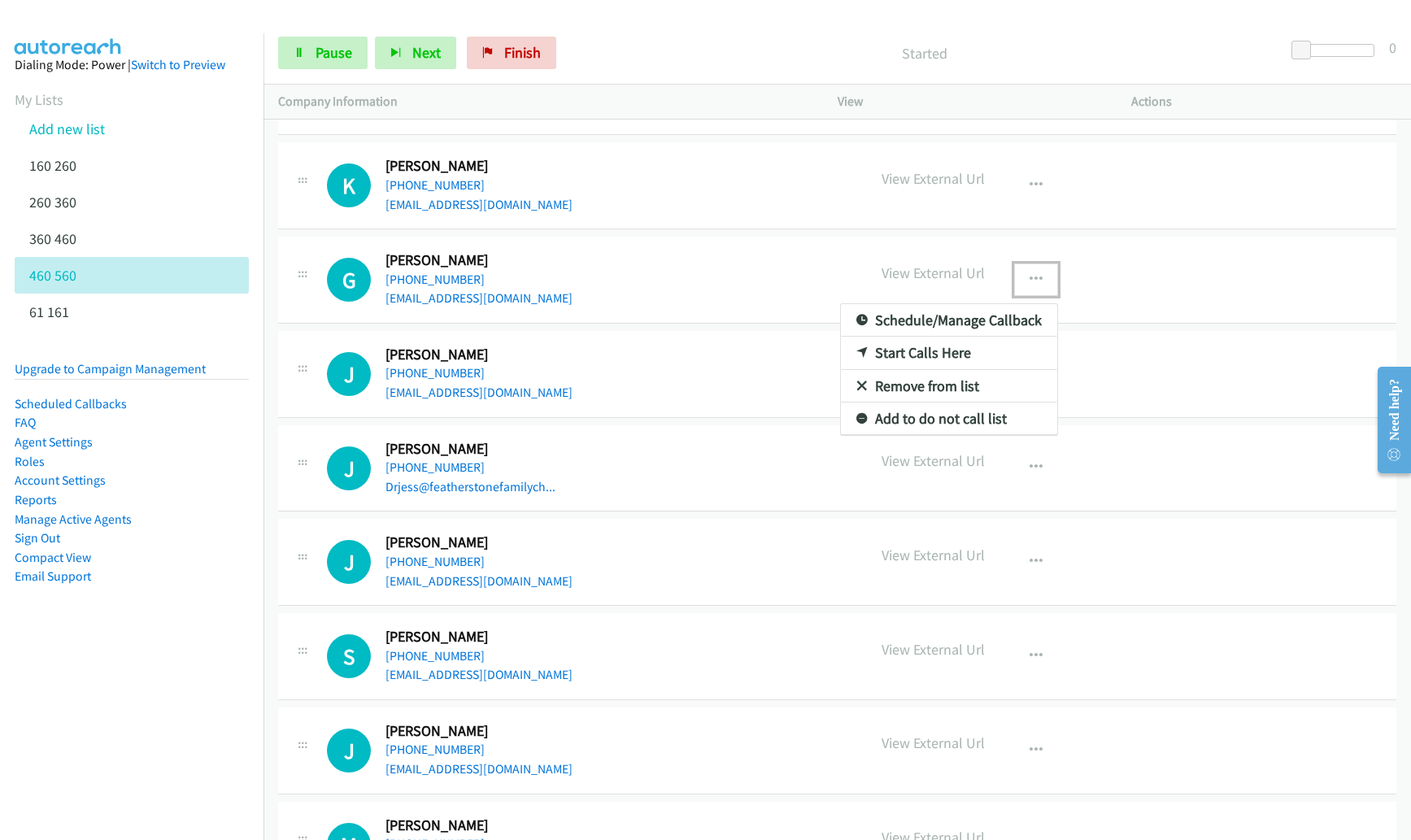
click at [977, 387] on link "Remove from list" at bounding box center [949, 386] width 216 height 33
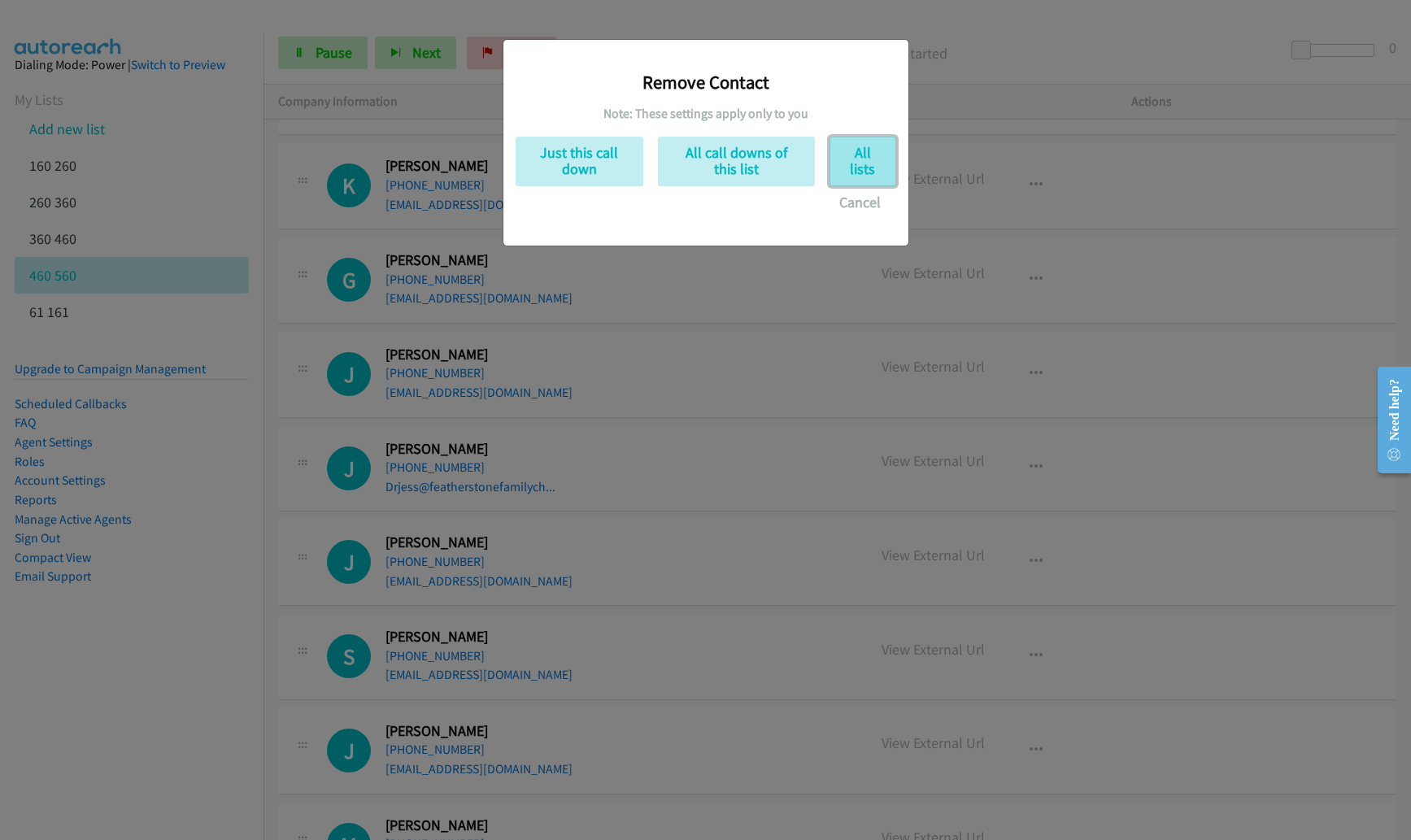
click at [842, 159] on button "All lists" at bounding box center [863, 161] width 67 height 50
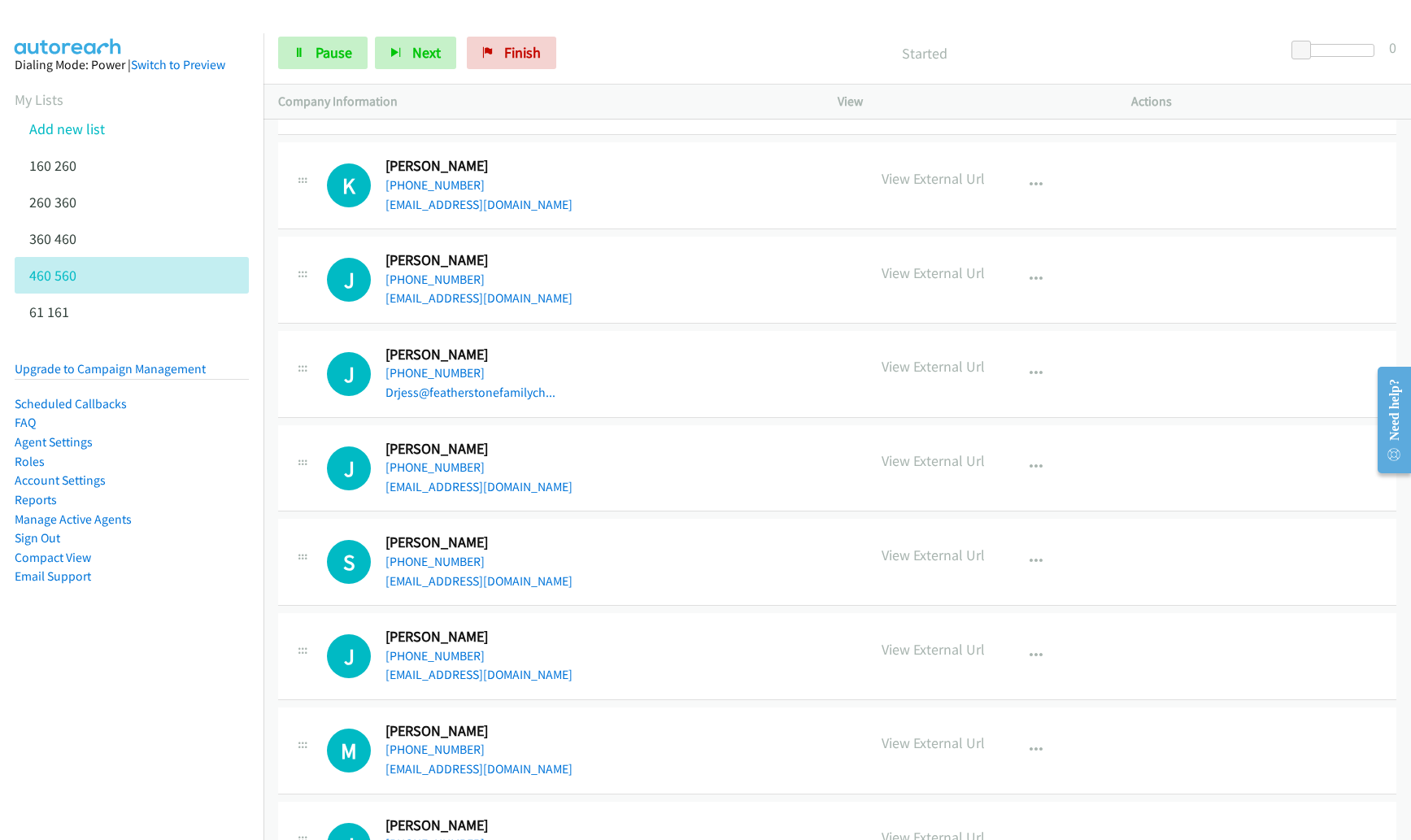
click at [705, 23] on div "Start Calls Pause Next Finish Started 0" at bounding box center [837, 53] width 1148 height 63
click at [419, 61] on span "Next" at bounding box center [426, 52] width 28 height 19
click at [393, 67] on button "Next" at bounding box center [416, 53] width 81 height 33
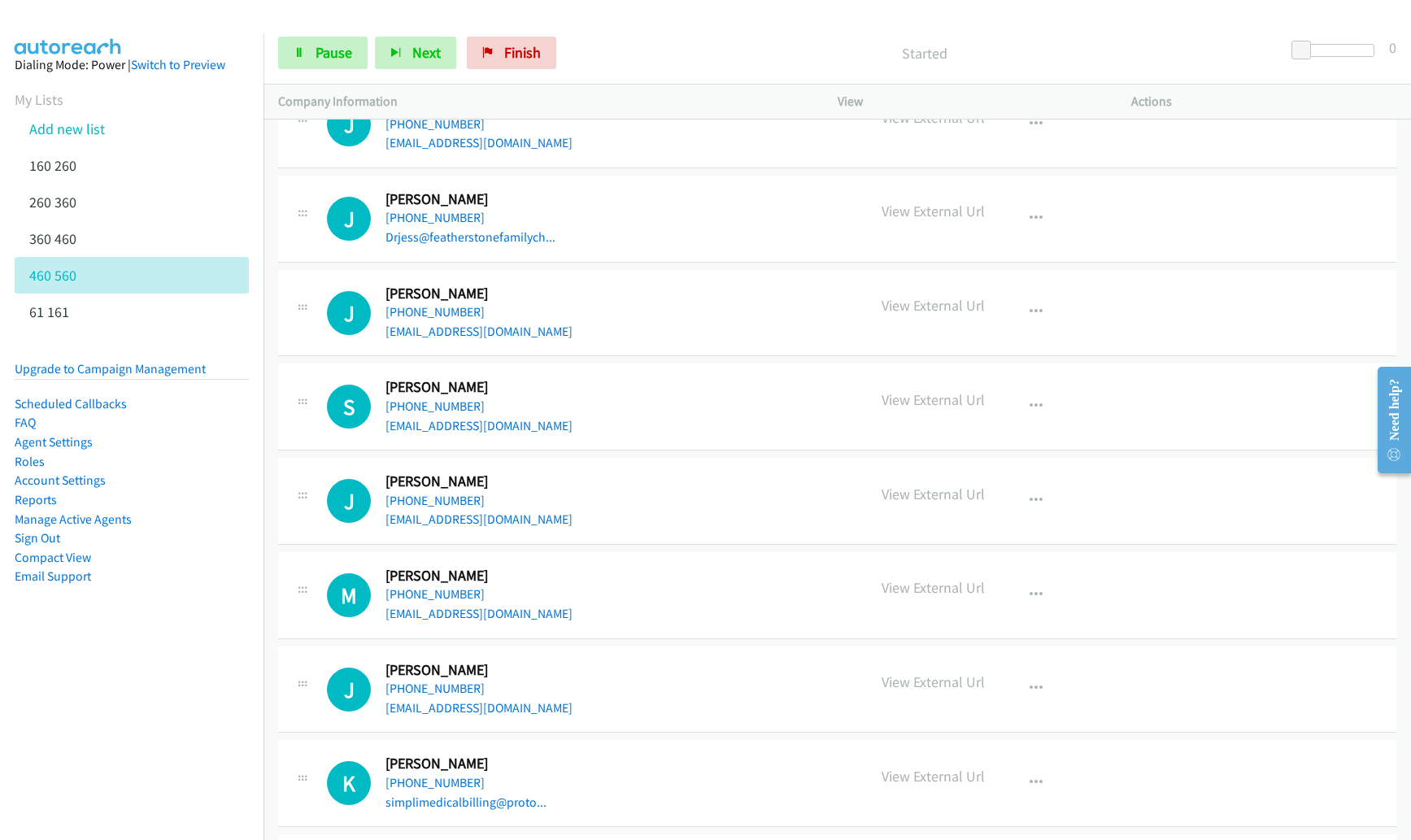
scroll to position [916, 0]
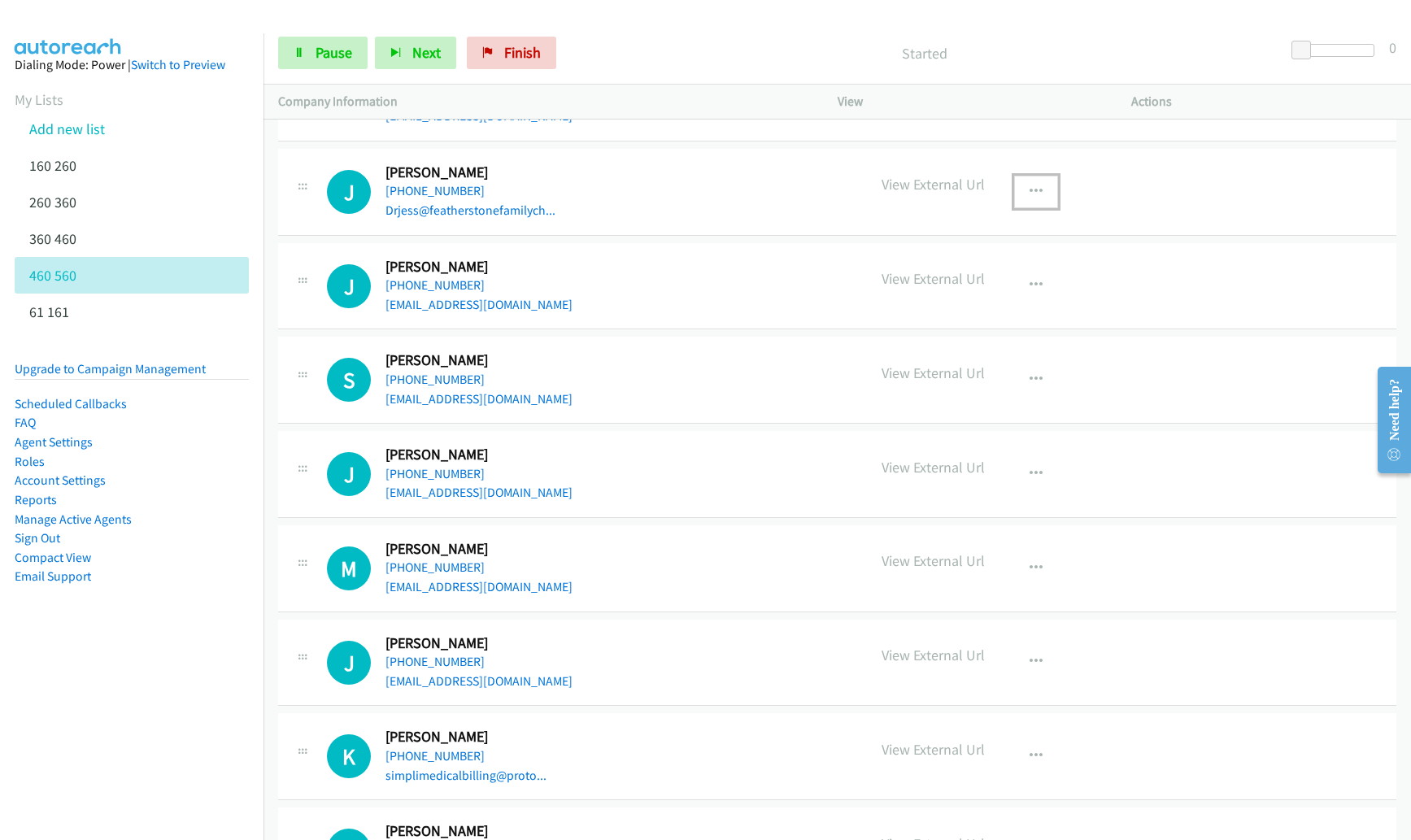
click at [1019, 188] on button "button" at bounding box center [1036, 192] width 44 height 33
click at [922, 294] on link "Remove from list" at bounding box center [949, 298] width 216 height 33
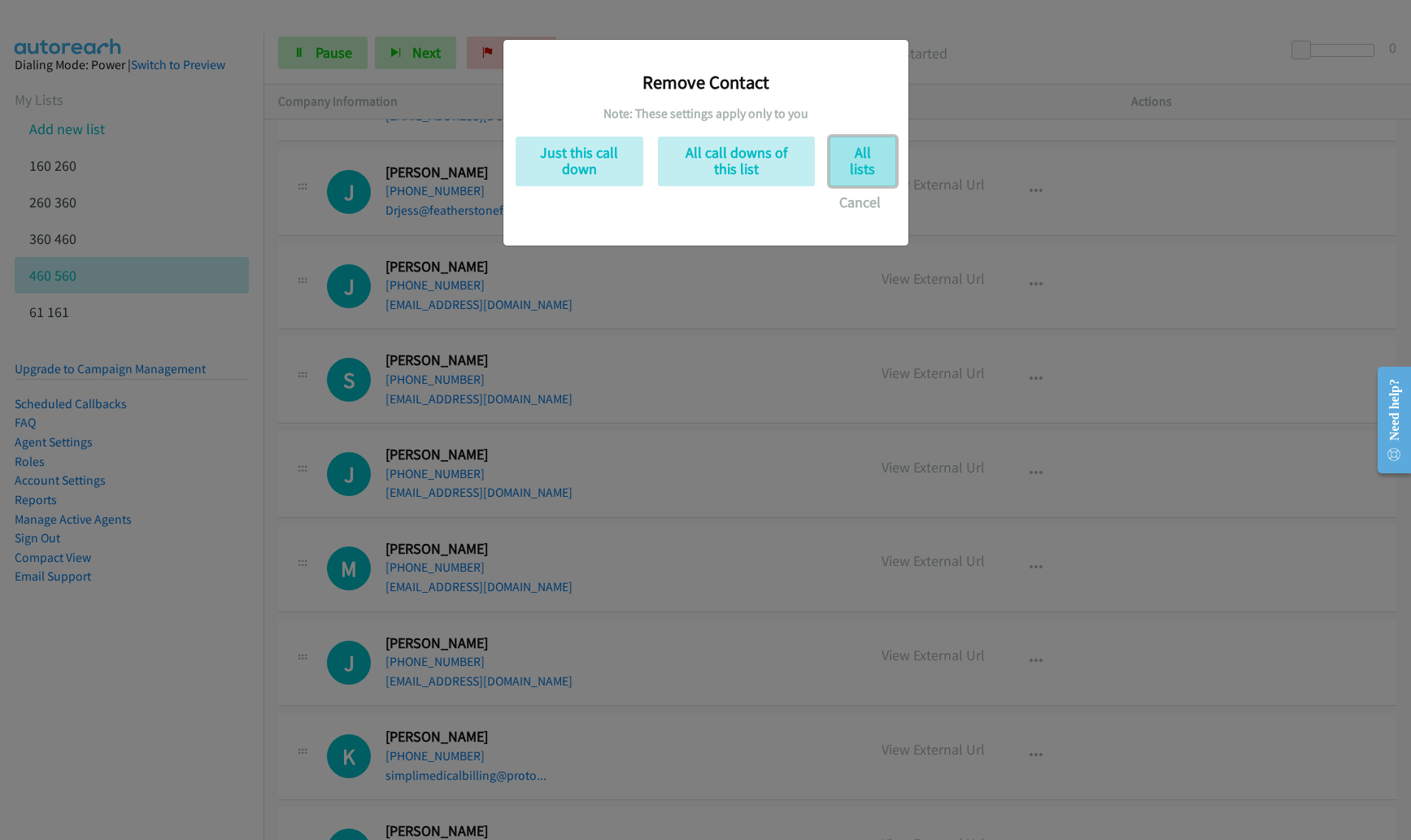
click at [854, 163] on button "All lists" at bounding box center [863, 161] width 67 height 50
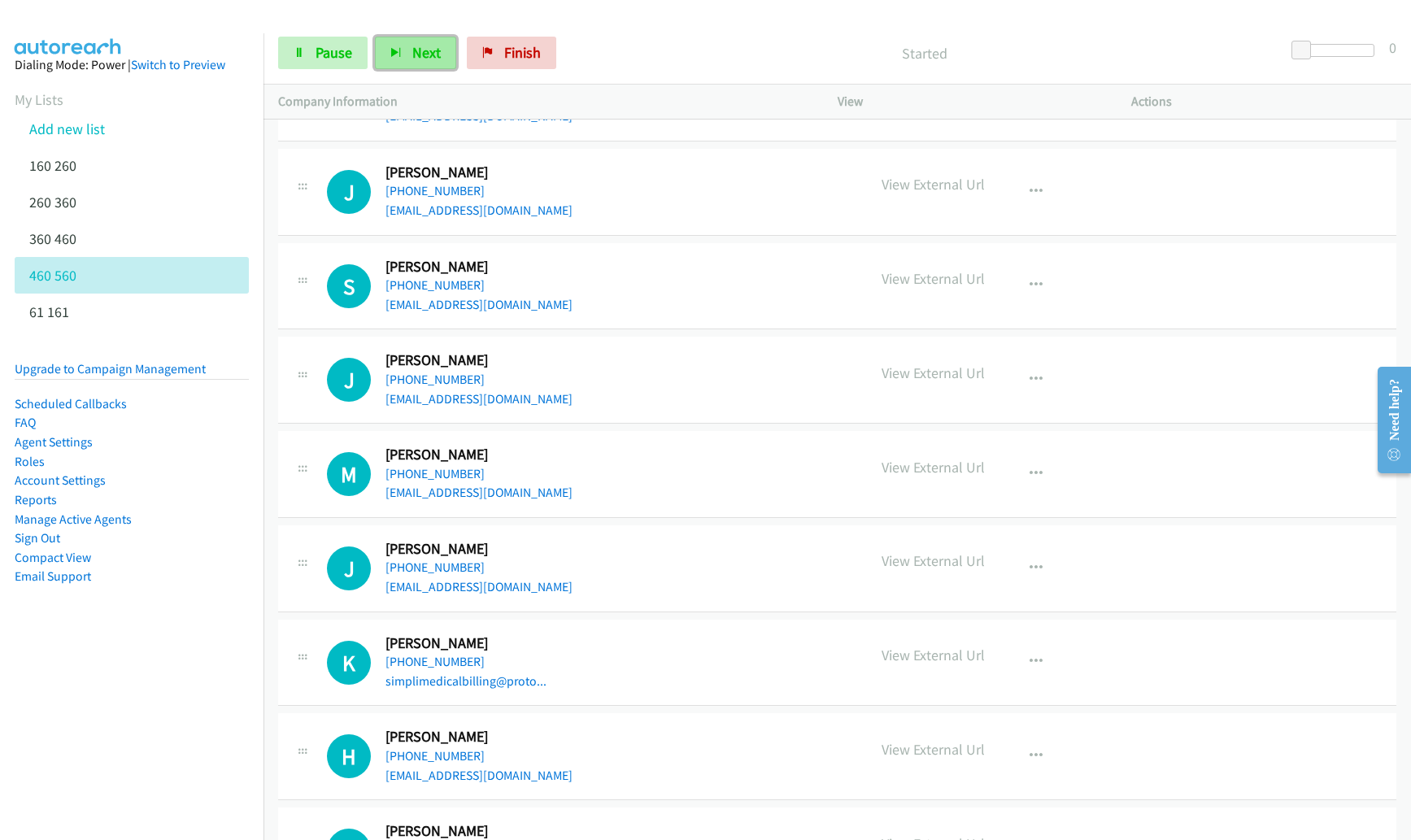
click at [429, 59] on span "Next" at bounding box center [426, 52] width 28 height 19
click at [422, 63] on button "Next" at bounding box center [416, 53] width 81 height 33
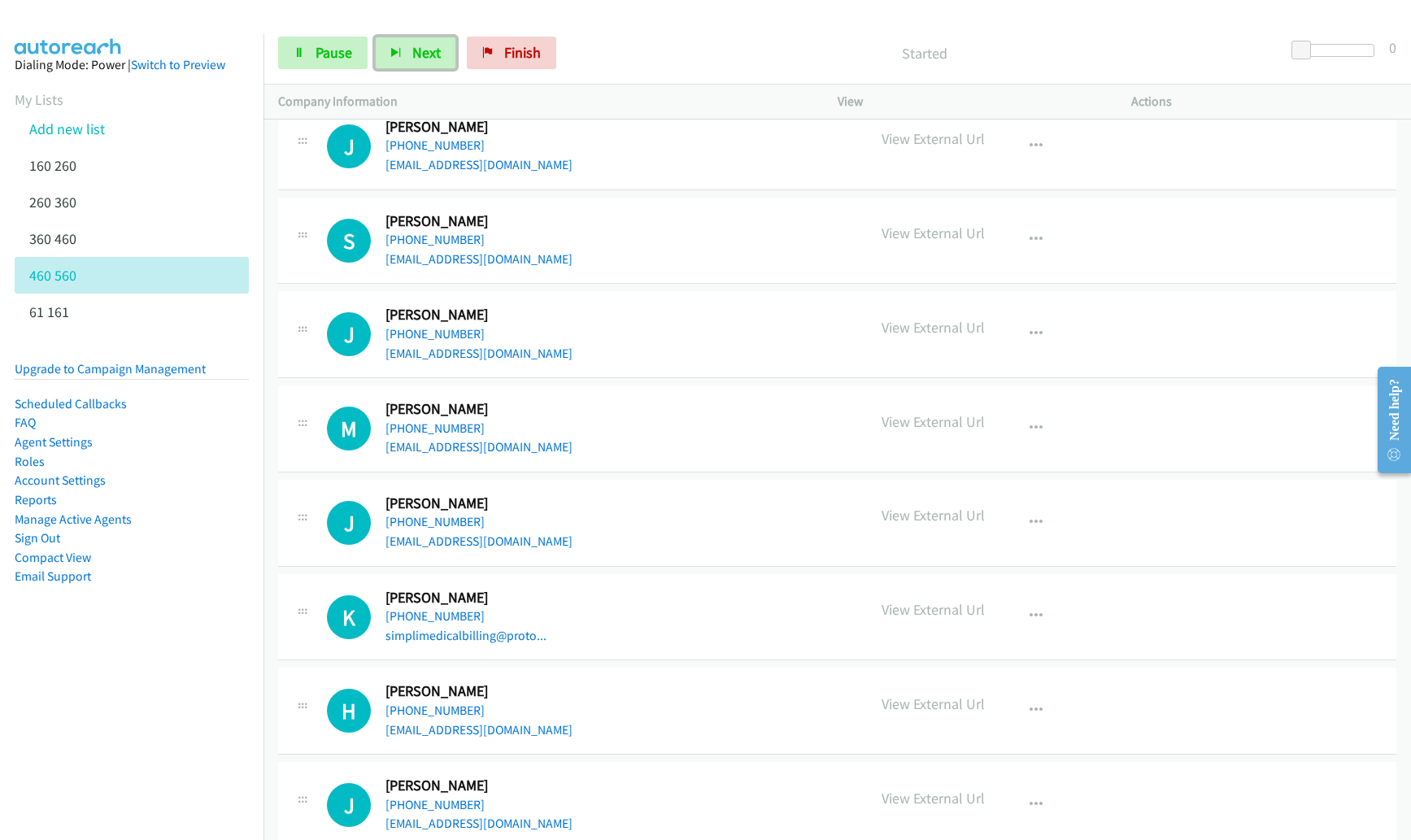
scroll to position [1034, 0]
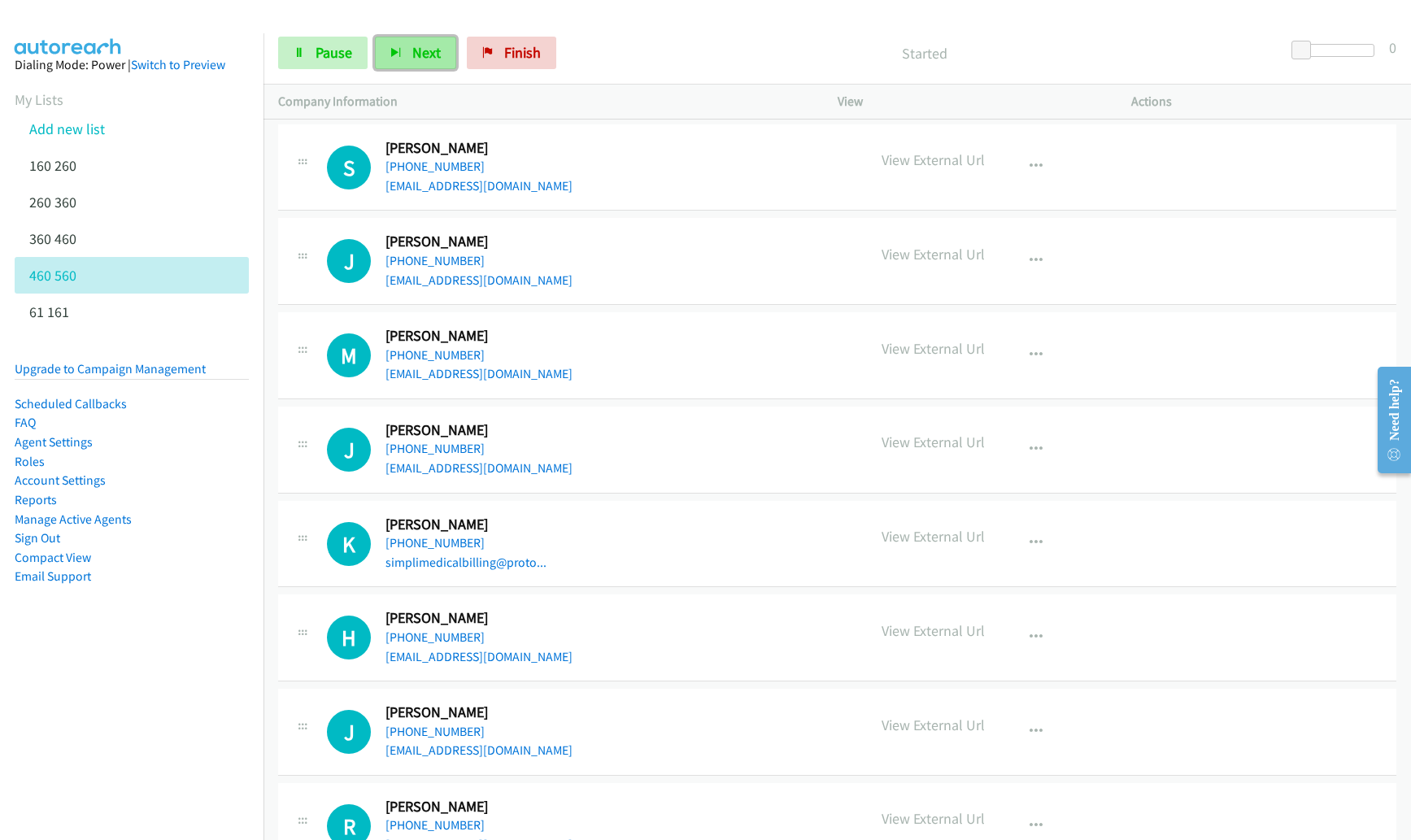
click at [438, 46] on span "Next" at bounding box center [426, 52] width 28 height 19
click at [431, 57] on span "Next" at bounding box center [426, 52] width 28 height 19
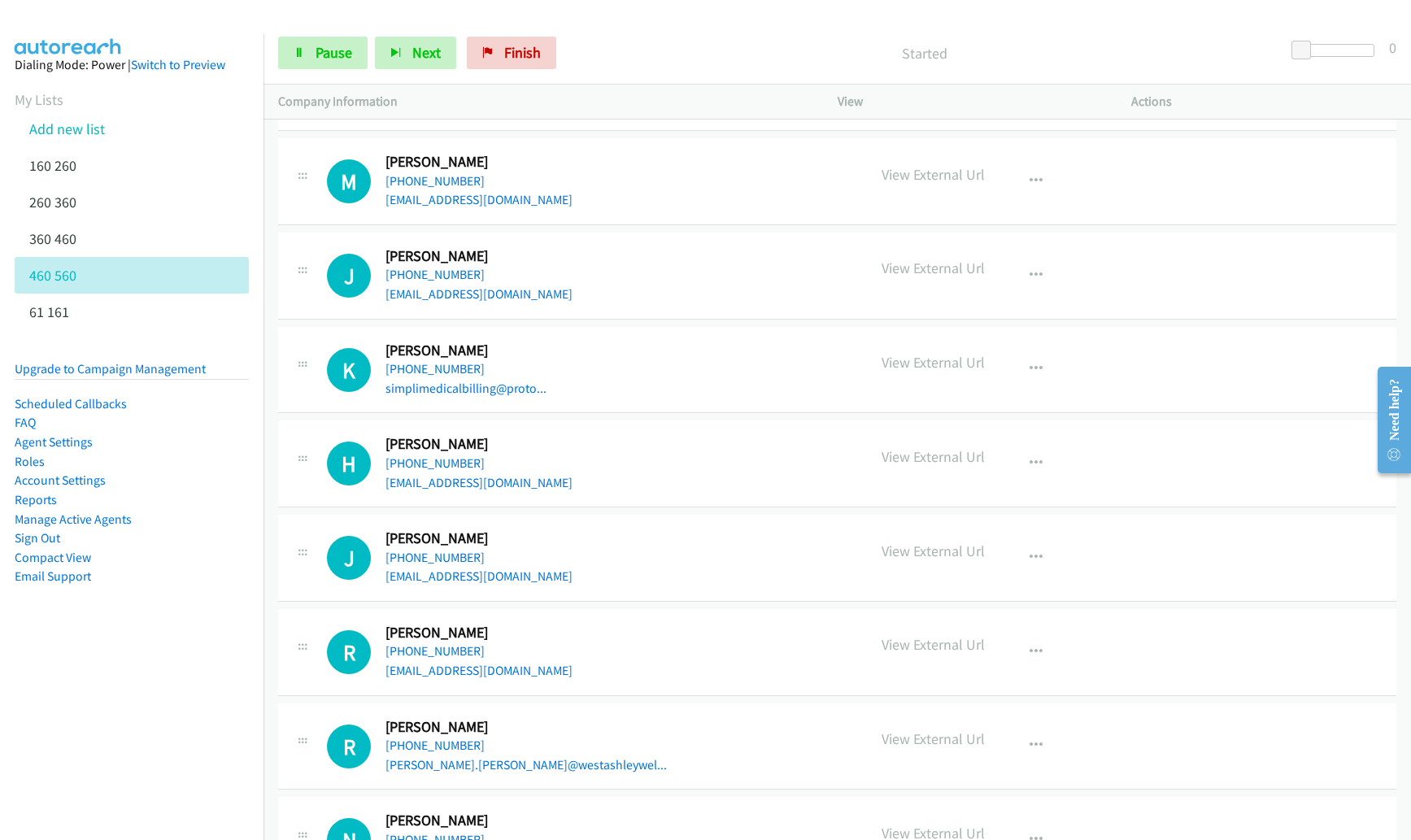
scroll to position [1216, 0]
